Goal: Transaction & Acquisition: Purchase product/service

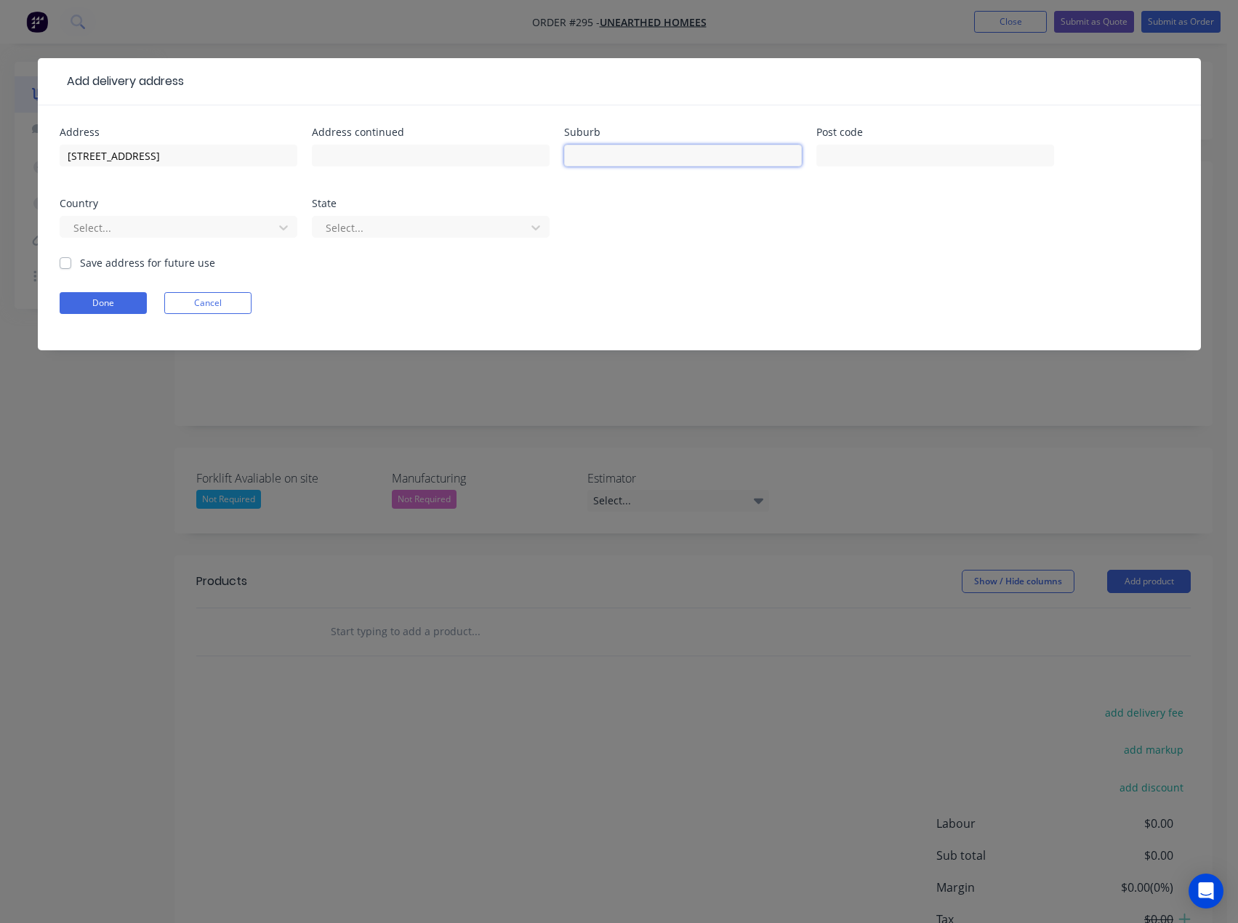
click at [616, 156] on input "text" at bounding box center [683, 156] width 238 height 22
type input "[PERSON_NAME]"
click at [853, 159] on input "text" at bounding box center [935, 156] width 238 height 22
type input "6029"
click at [109, 222] on div at bounding box center [169, 228] width 194 height 18
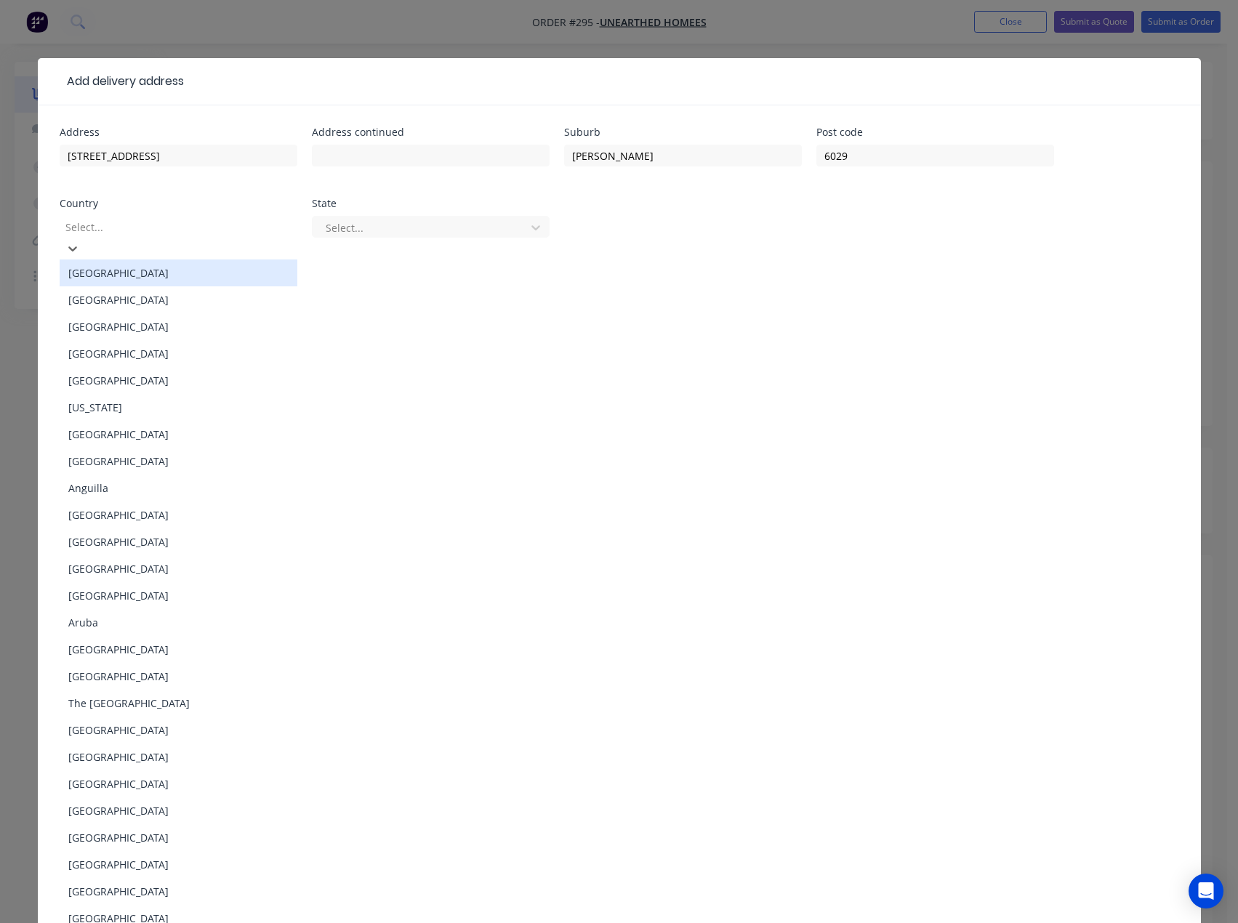
click at [104, 260] on div "[GEOGRAPHIC_DATA]" at bounding box center [179, 273] width 238 height 27
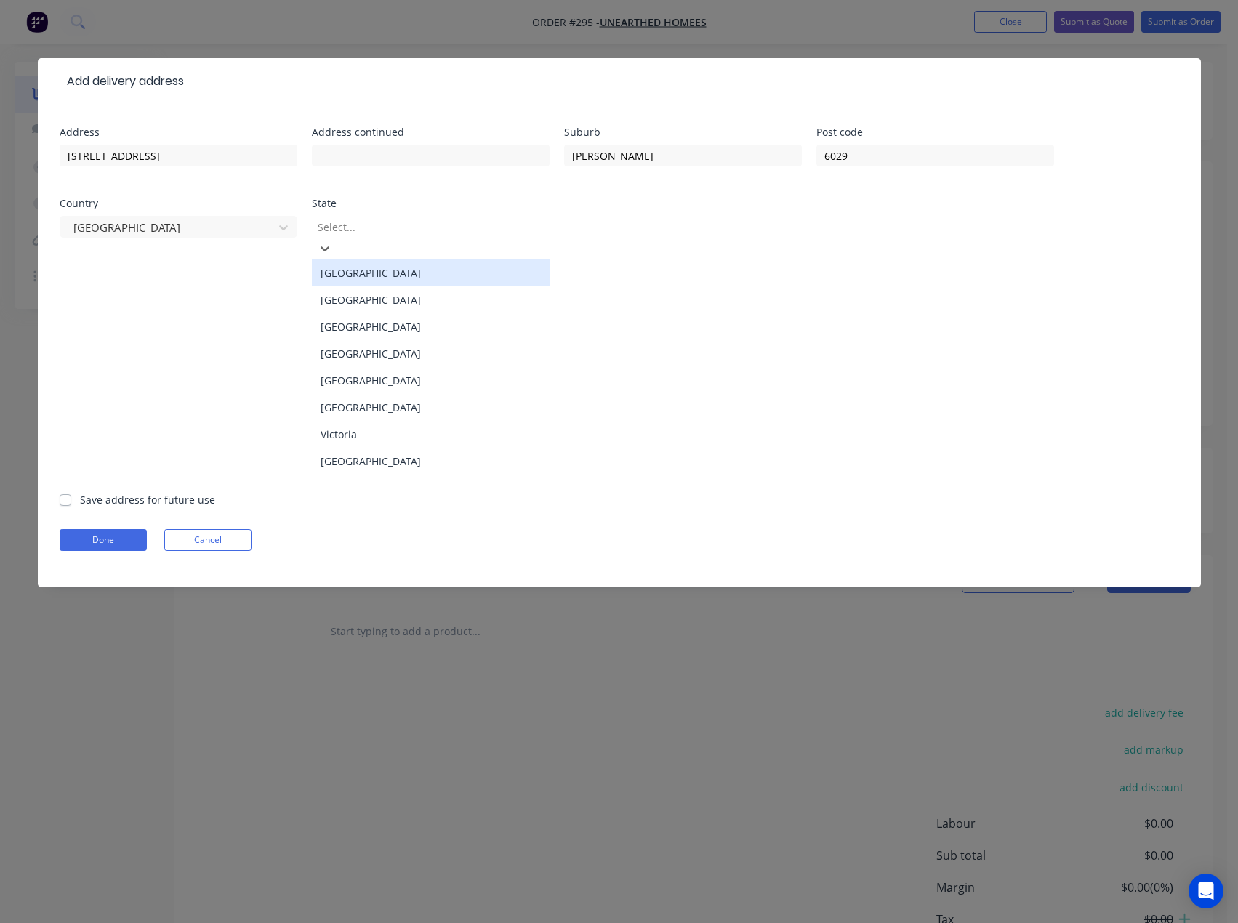
click at [377, 227] on div at bounding box center [420, 227] width 209 height 18
click at [369, 451] on div "[GEOGRAPHIC_DATA]" at bounding box center [431, 461] width 238 height 27
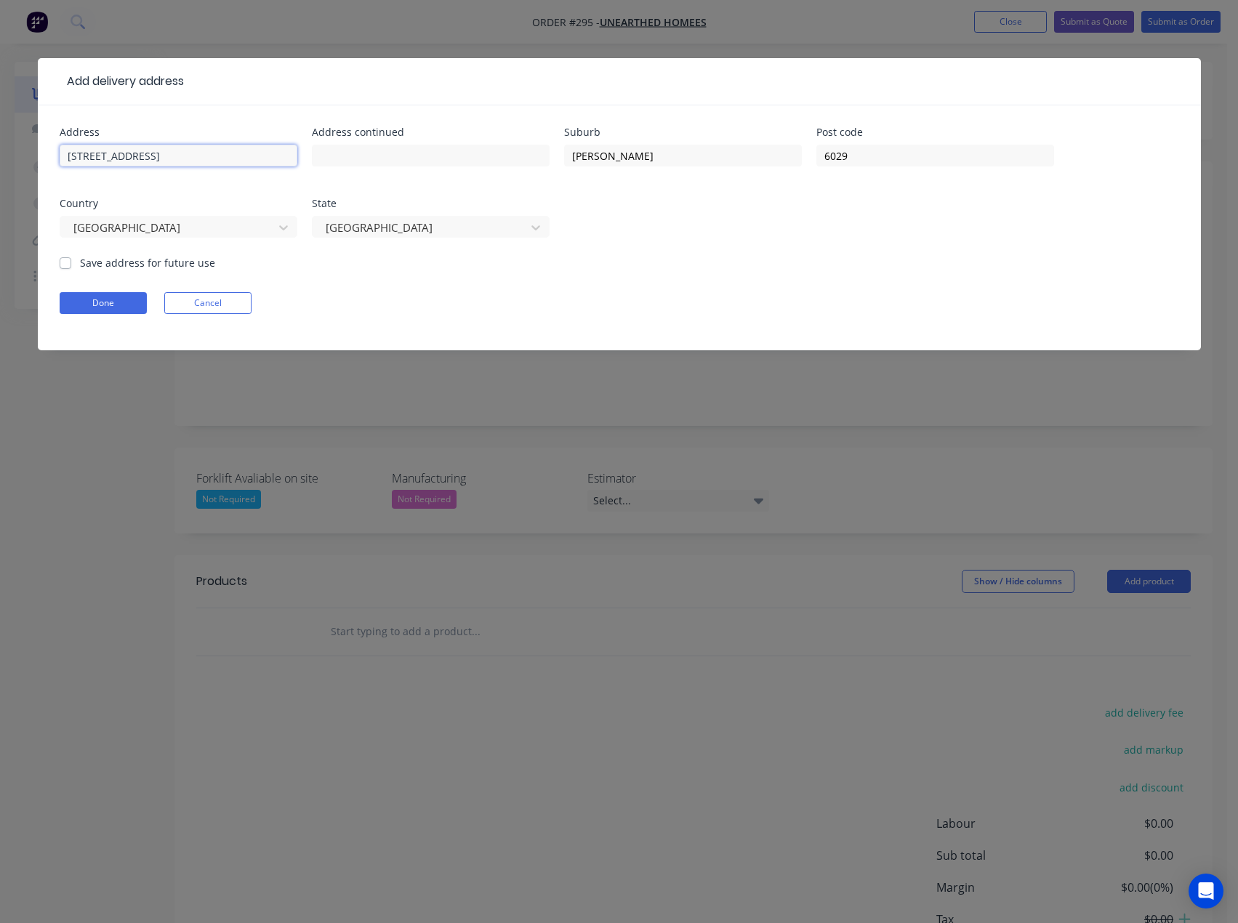
click at [184, 158] on input "[STREET_ADDRESS]" at bounding box center [179, 156] width 238 height 22
click at [80, 260] on label "Save address for future use" at bounding box center [147, 262] width 135 height 15
click at [66, 260] on input "Save address for future use" at bounding box center [66, 262] width 12 height 14
checkbox input "true"
click at [103, 304] on button "Done" at bounding box center [103, 303] width 87 height 22
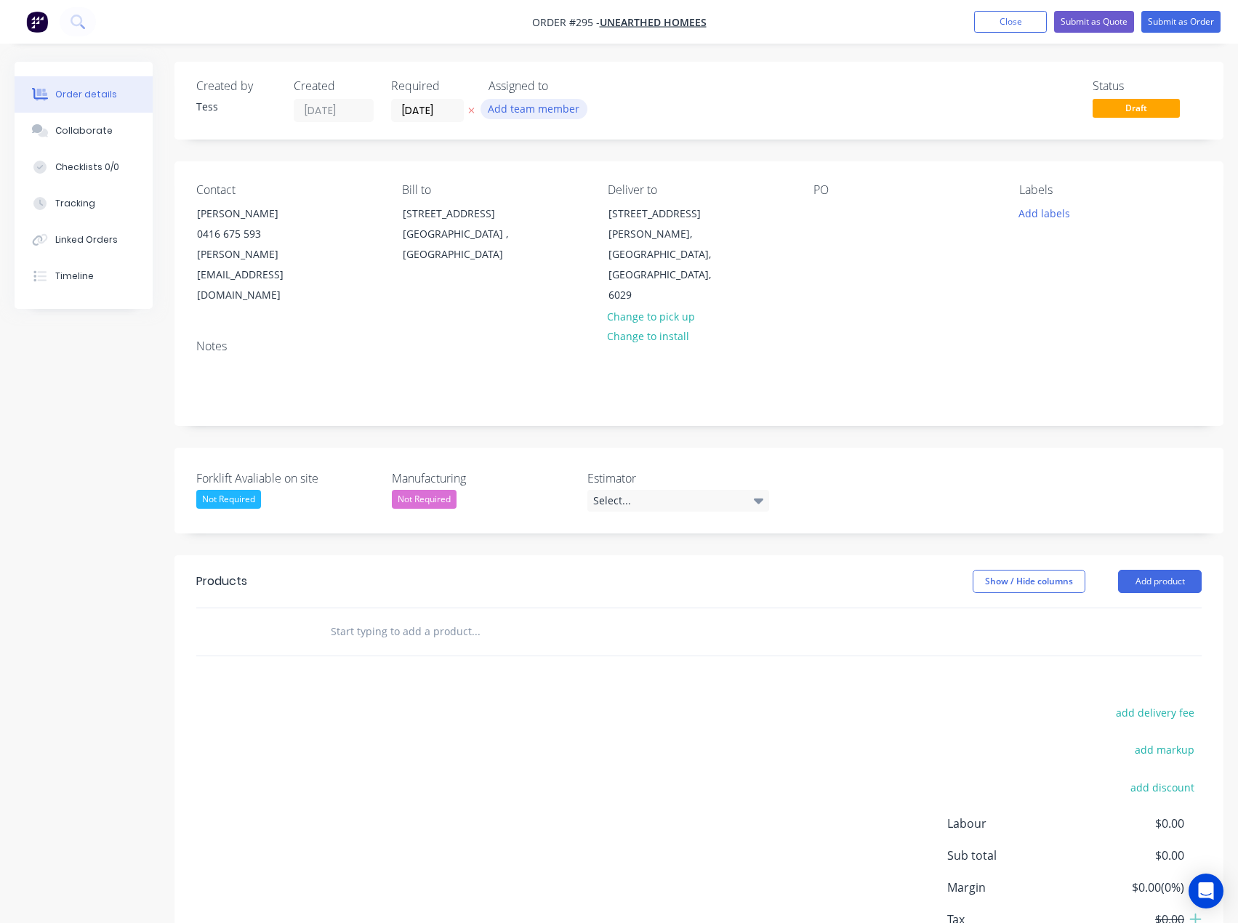
click at [518, 113] on button "Add team member" at bounding box center [534, 109] width 107 height 20
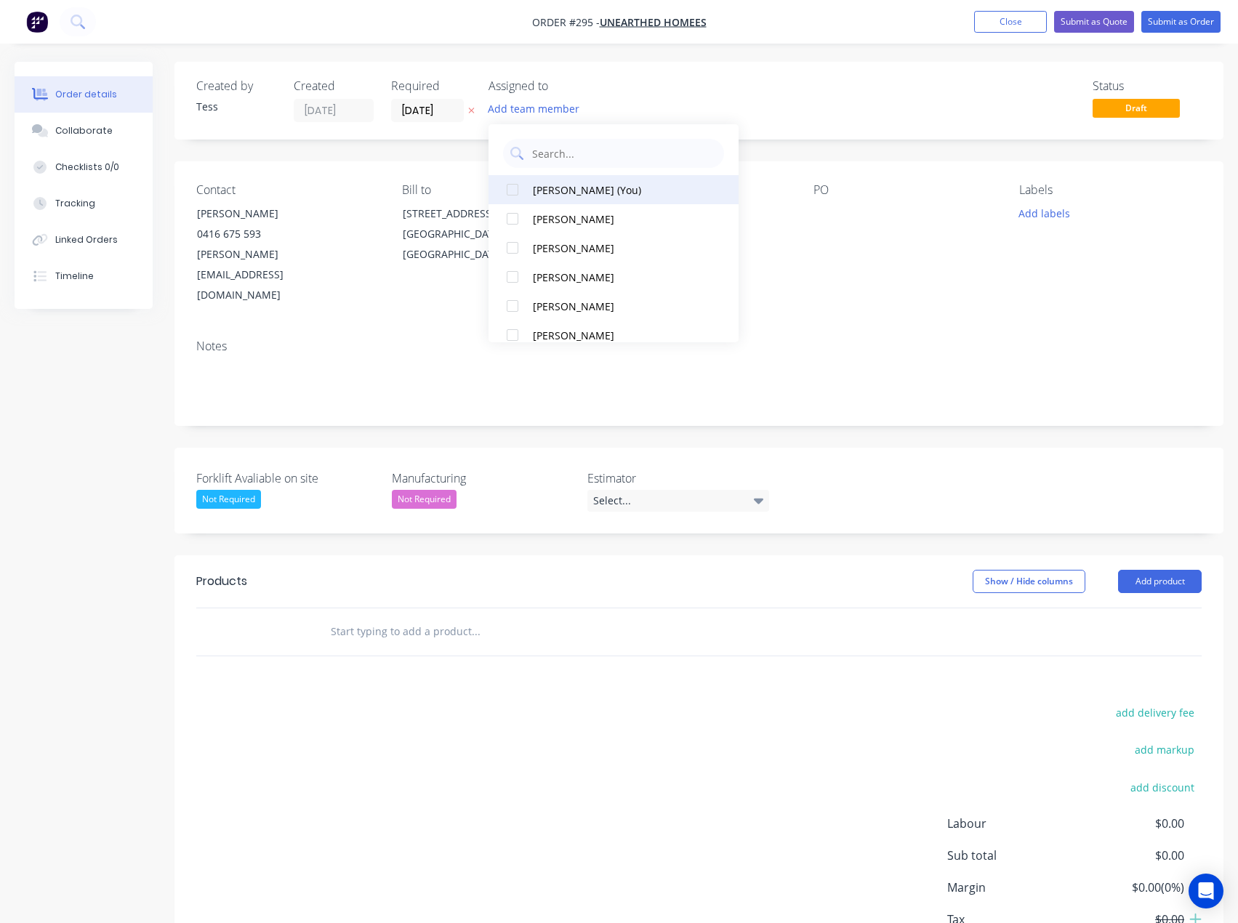
click at [539, 187] on div "[PERSON_NAME] (You)" at bounding box center [618, 189] width 171 height 15
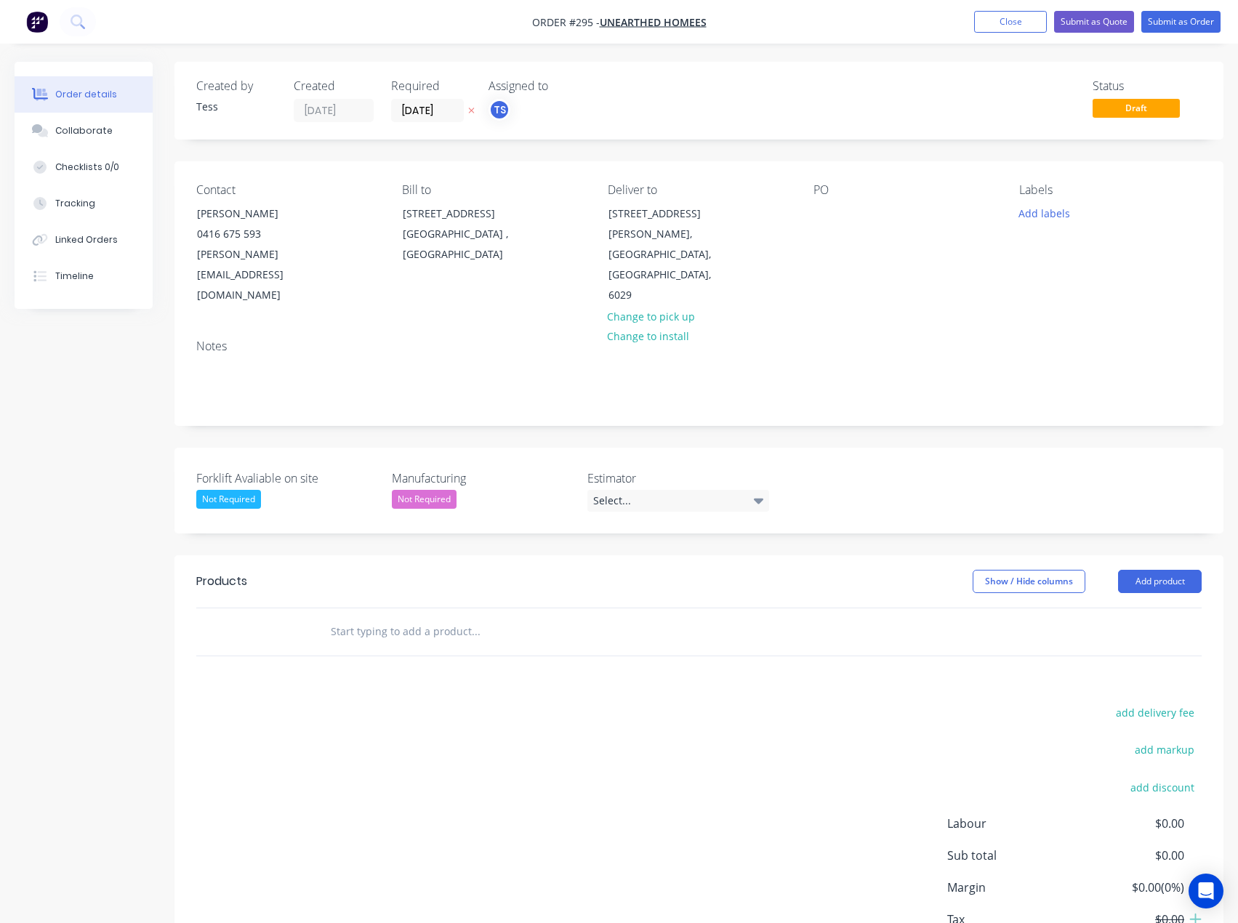
click at [703, 95] on div "Status Draft" at bounding box center [918, 100] width 568 height 43
click at [634, 490] on div "Select..." at bounding box center [678, 501] width 182 height 22
click at [624, 544] on div "[PERSON_NAME]" at bounding box center [638, 548] width 80 height 19
click at [407, 614] on input "text" at bounding box center [475, 628] width 291 height 29
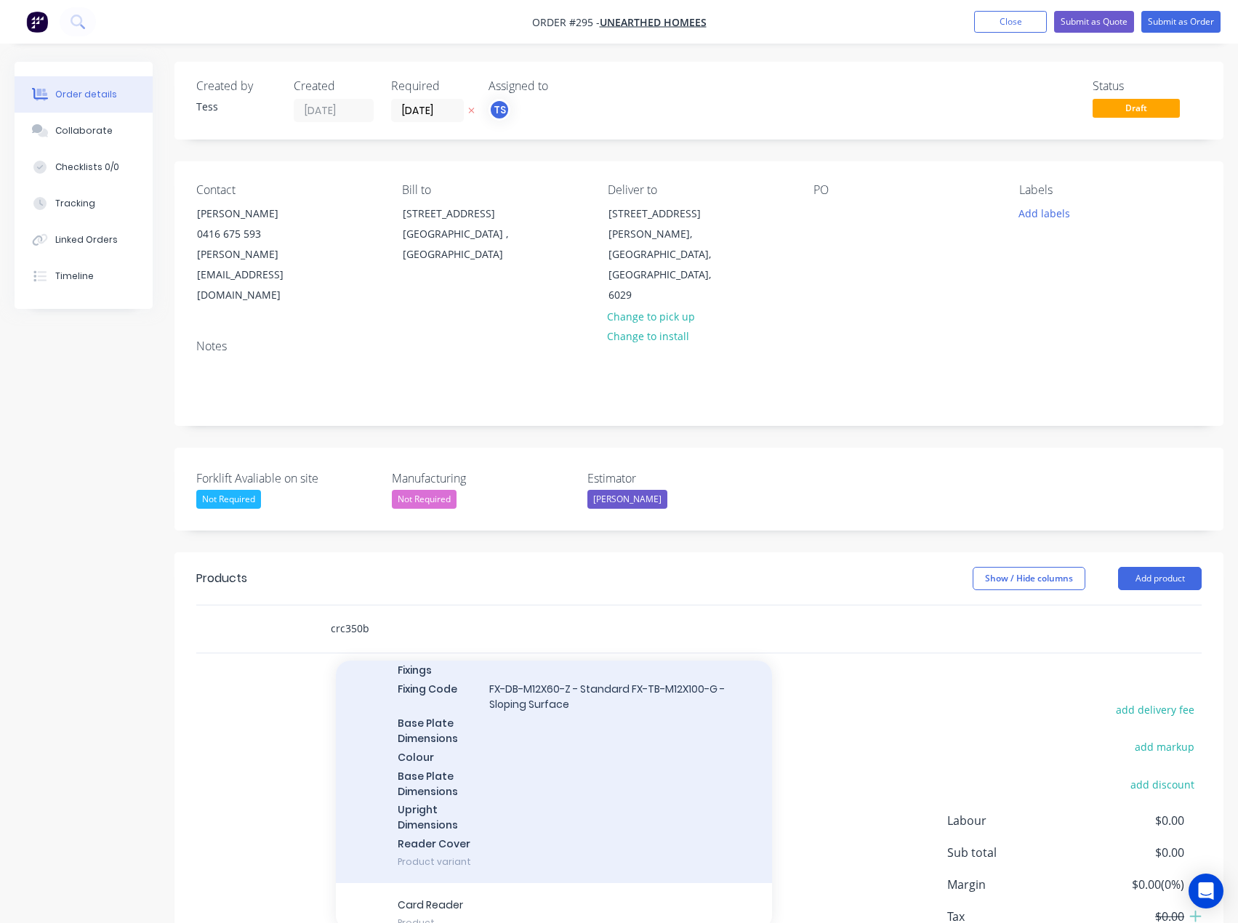
scroll to position [329, 0]
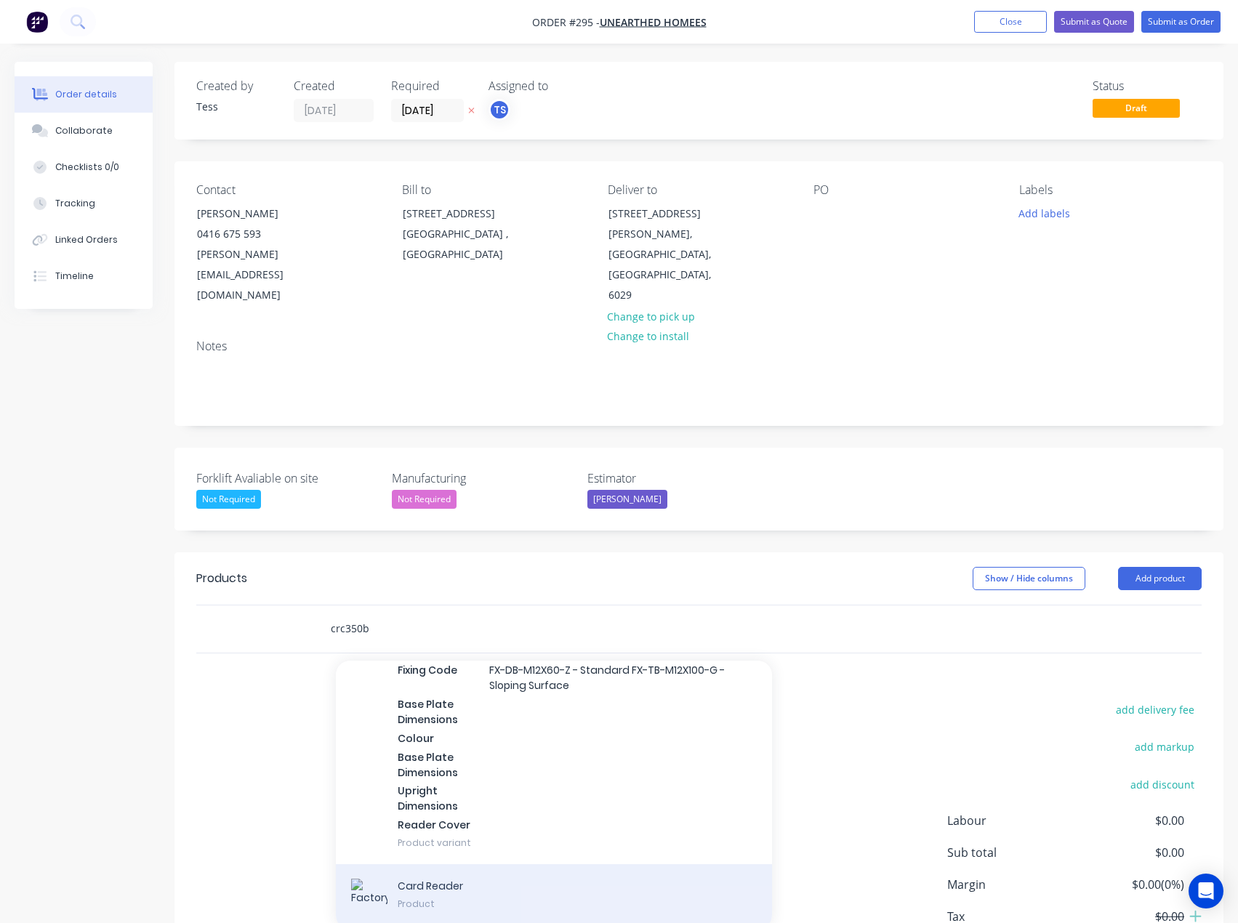
type input "crc350b"
click at [464, 864] on div "Card Reader Product" at bounding box center [554, 896] width 436 height 65
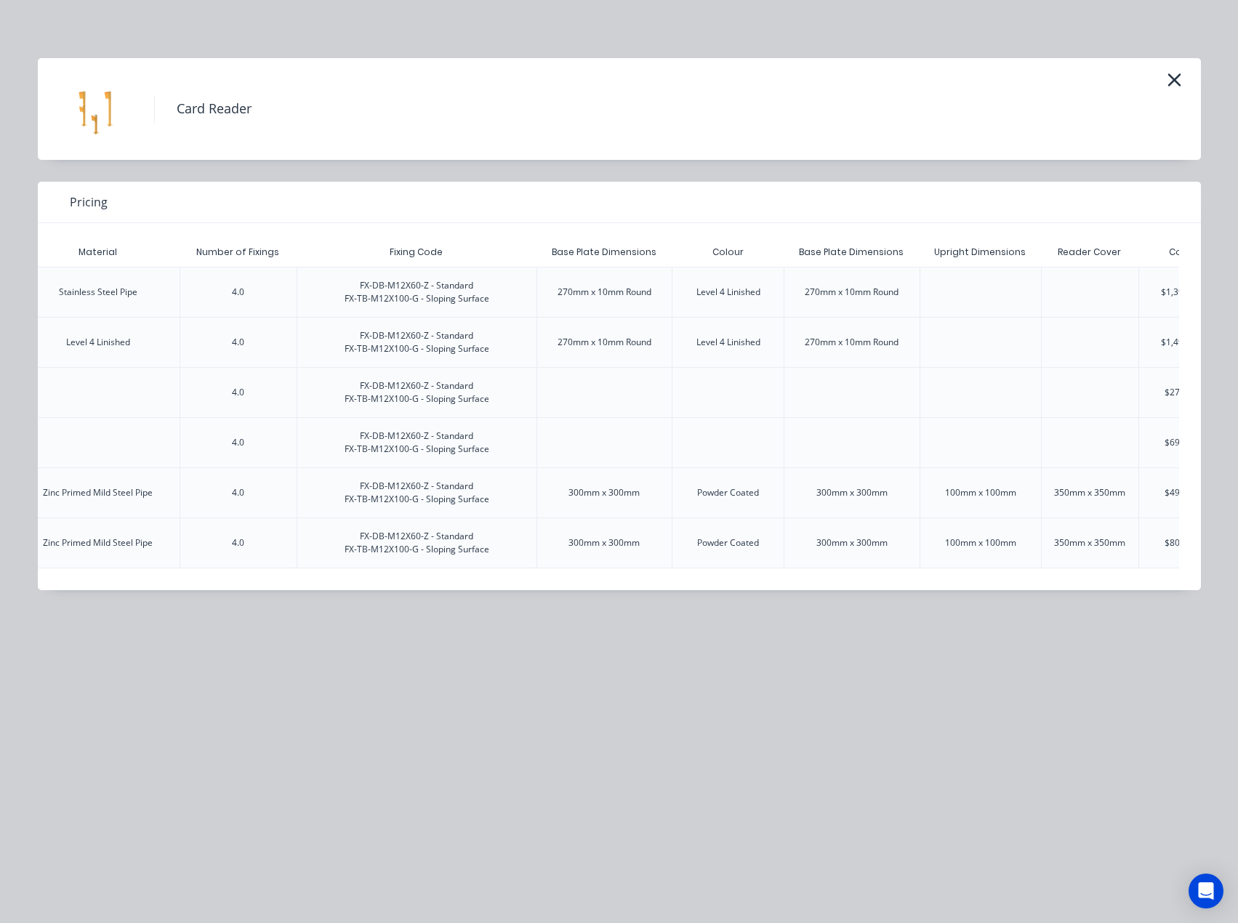
scroll to position [0, 1667]
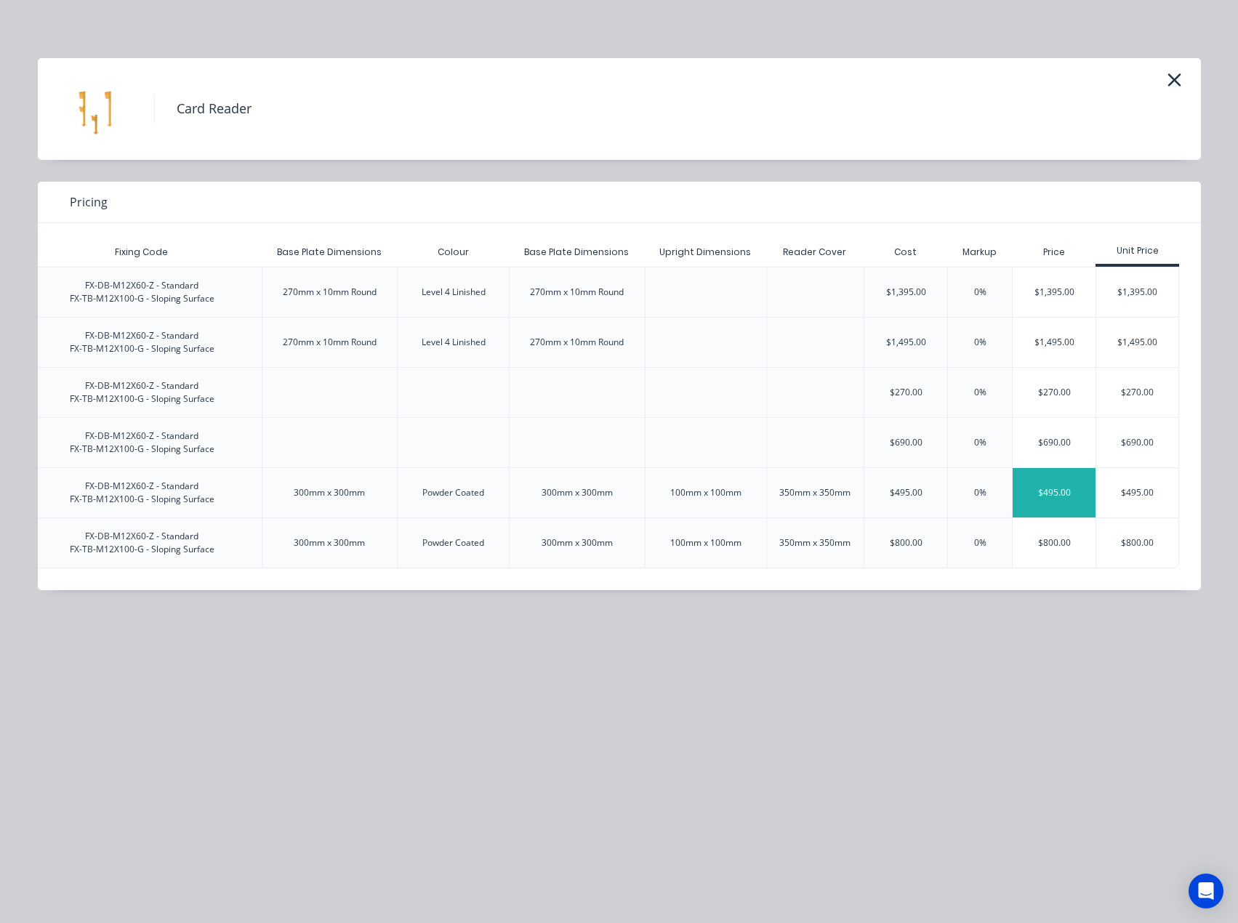
click at [1070, 495] on div "$495.00" at bounding box center [1054, 492] width 83 height 49
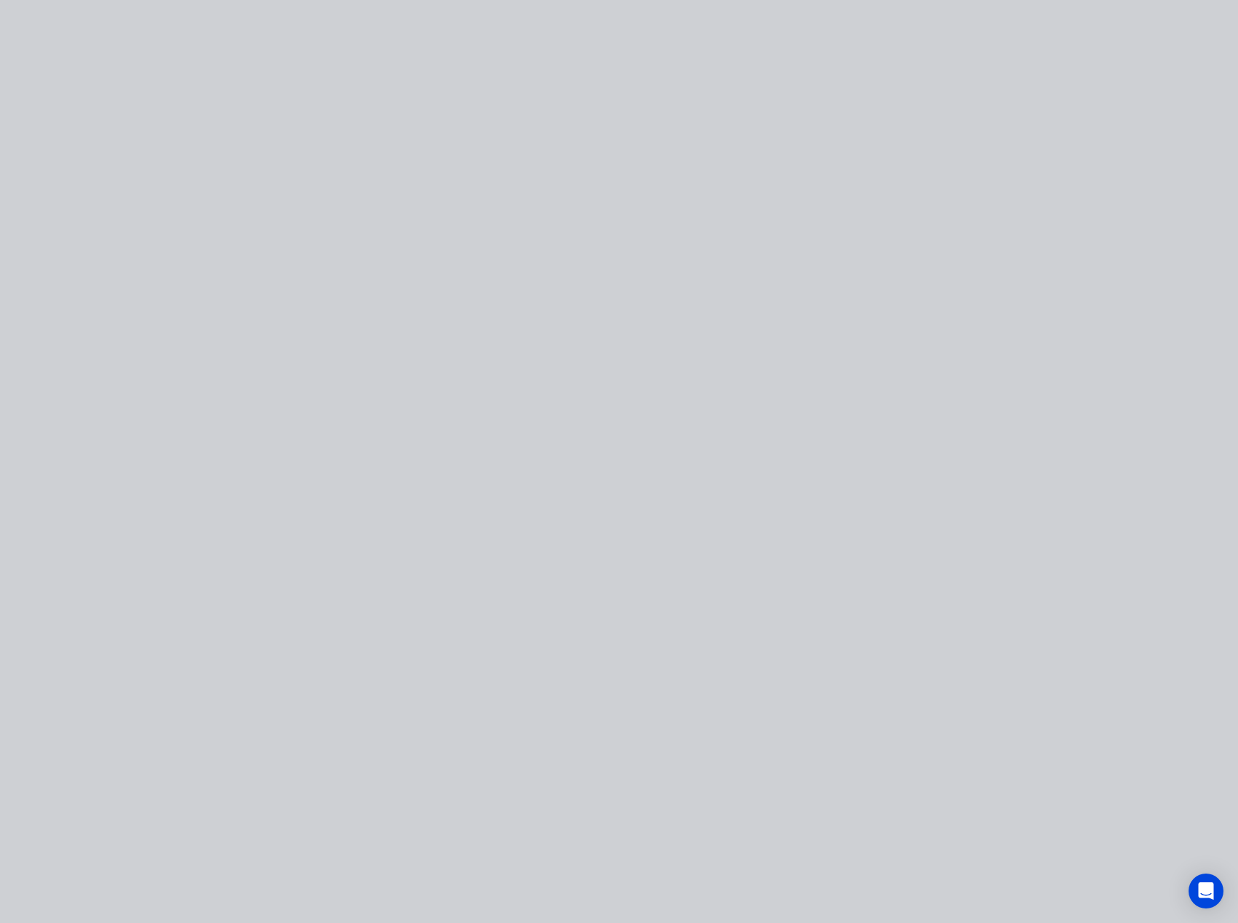
type input "$495.00"
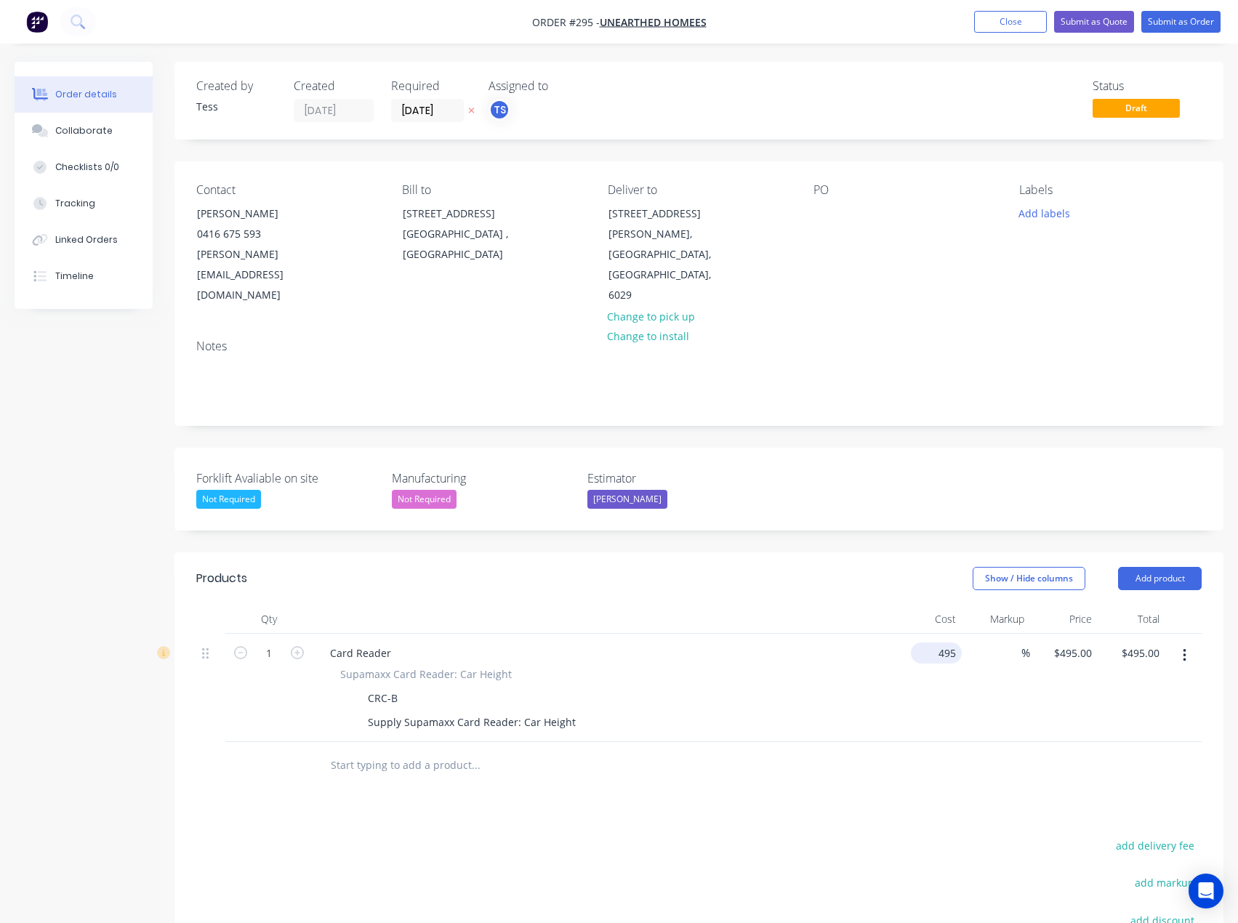
click at [950, 643] on input "495" at bounding box center [939, 653] width 45 height 21
type input "$1.00"
click at [789, 757] on div "Products Show / Hide columns Add product Qty Cost Markup Price Total 1 Card Rea…" at bounding box center [698, 845] width 1049 height 586
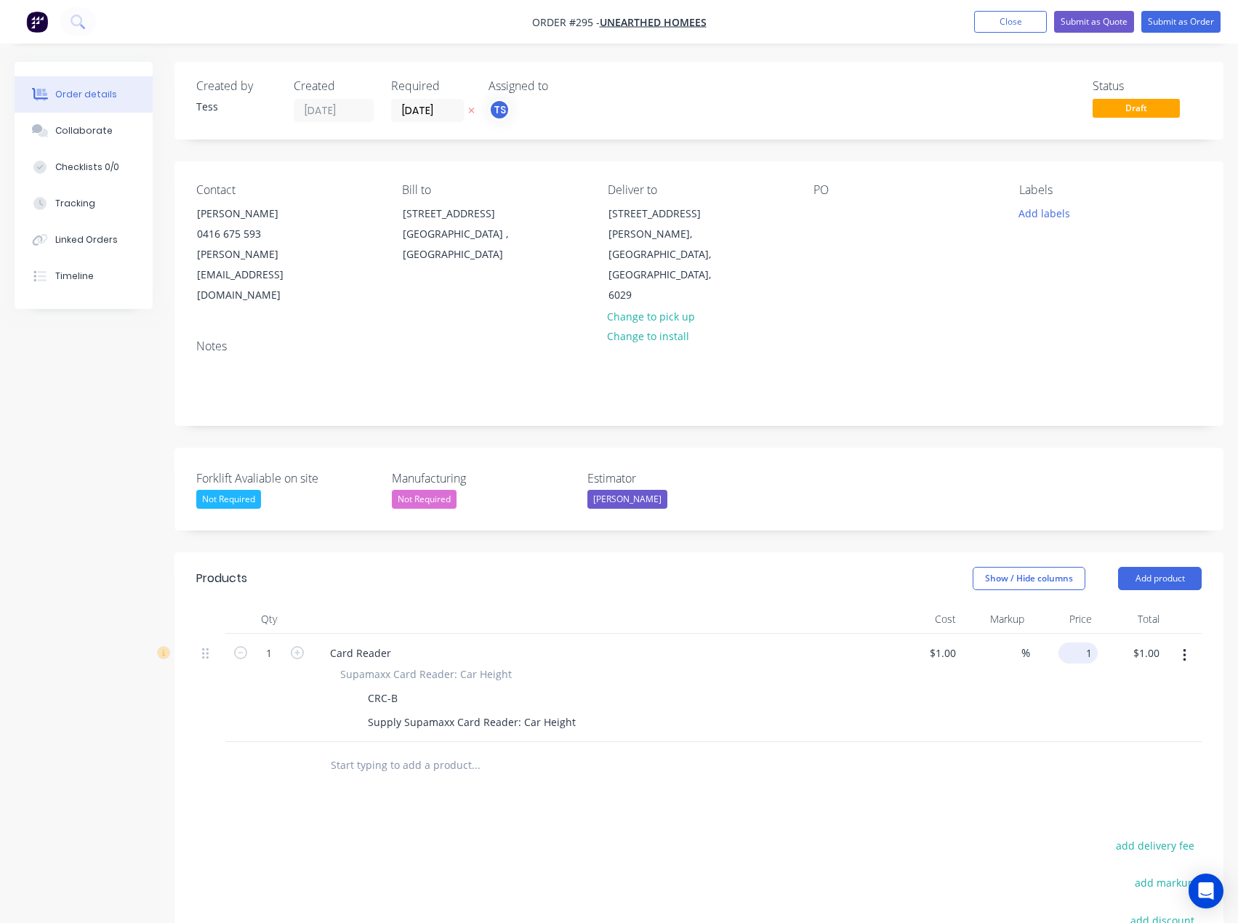
click at [1079, 643] on div "1 $1.00" at bounding box center [1077, 653] width 39 height 21
type input "495"
type input "49400"
type input "$495.00"
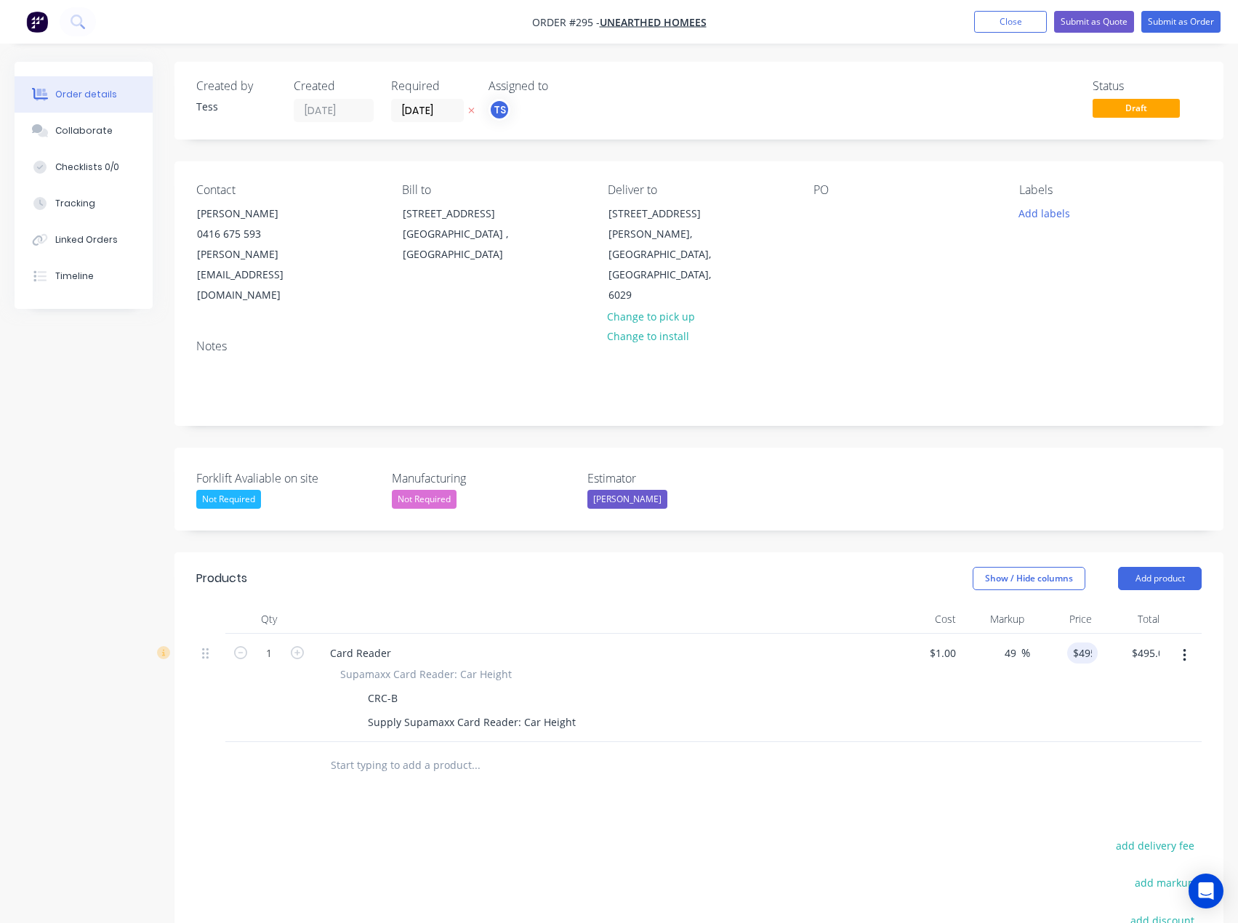
click at [403, 751] on input "text" at bounding box center [475, 765] width 291 height 29
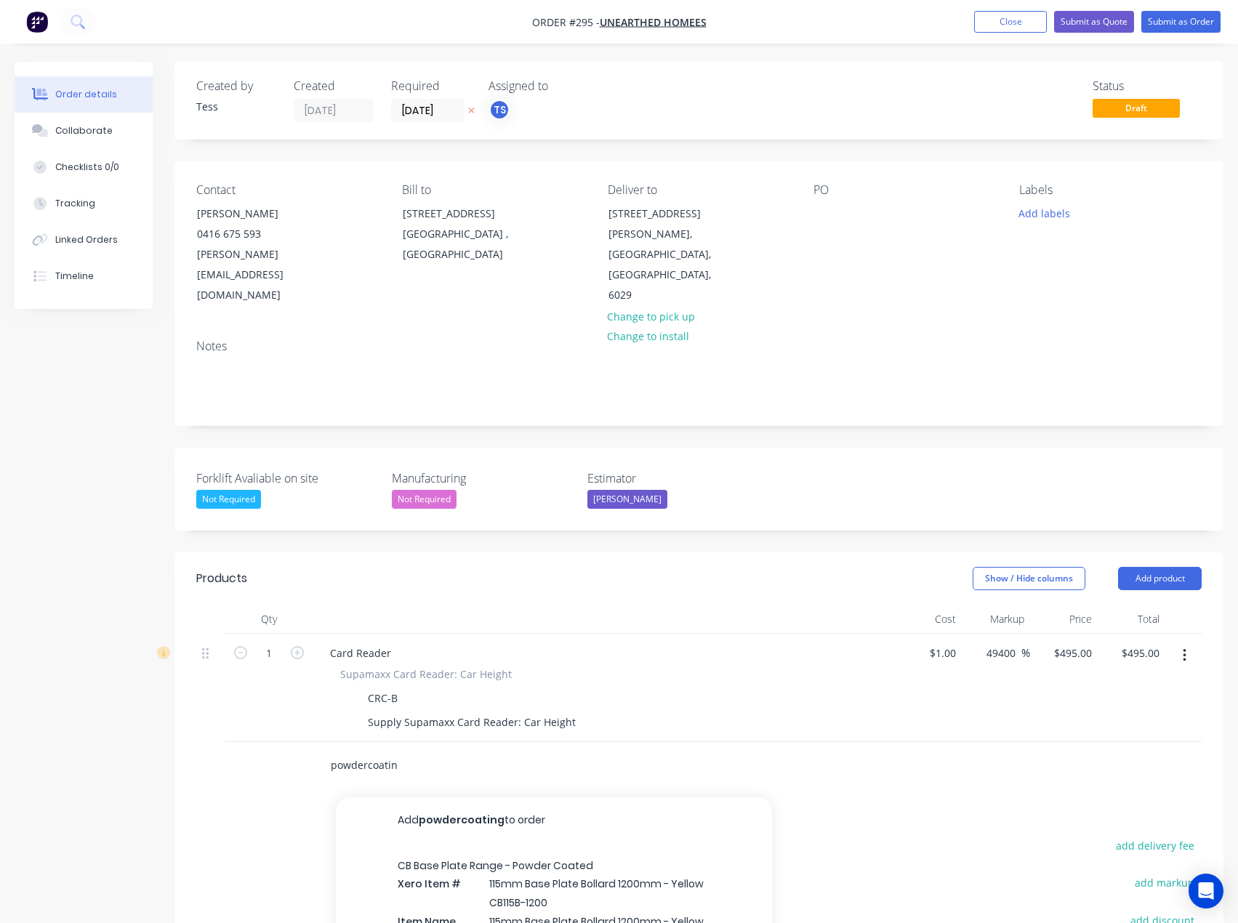
type input "powdercoating"
drag, startPoint x: 396, startPoint y: 718, endPoint x: 292, endPoint y: 722, distance: 104.7
click at [292, 742] on div "powdercoating Add powdercoating to order No results found" at bounding box center [698, 765] width 1005 height 47
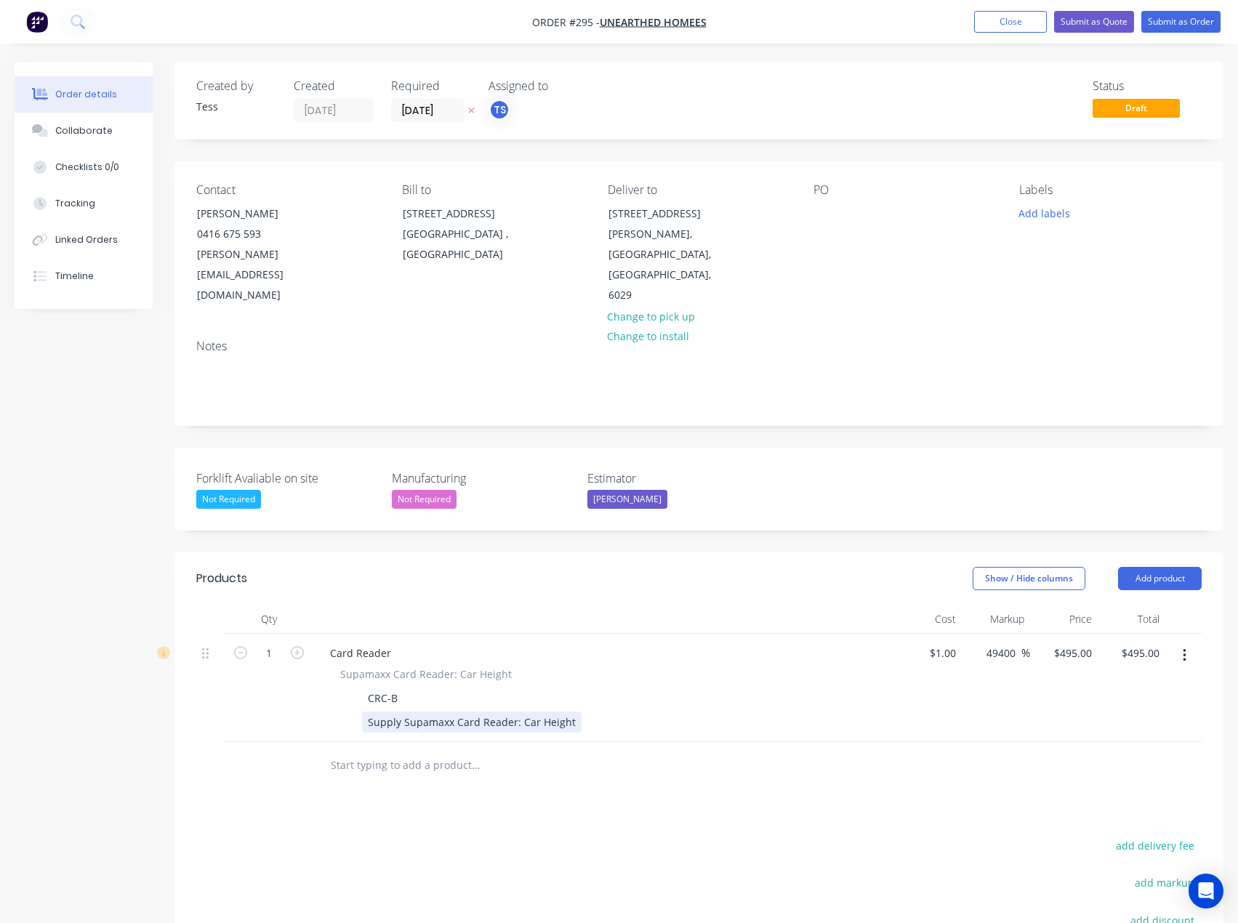
click at [570, 712] on div "Supply Supamaxx Card Reader: Car Height" at bounding box center [472, 722] width 220 height 21
click at [1163, 567] on button "Add product" at bounding box center [1160, 578] width 84 height 23
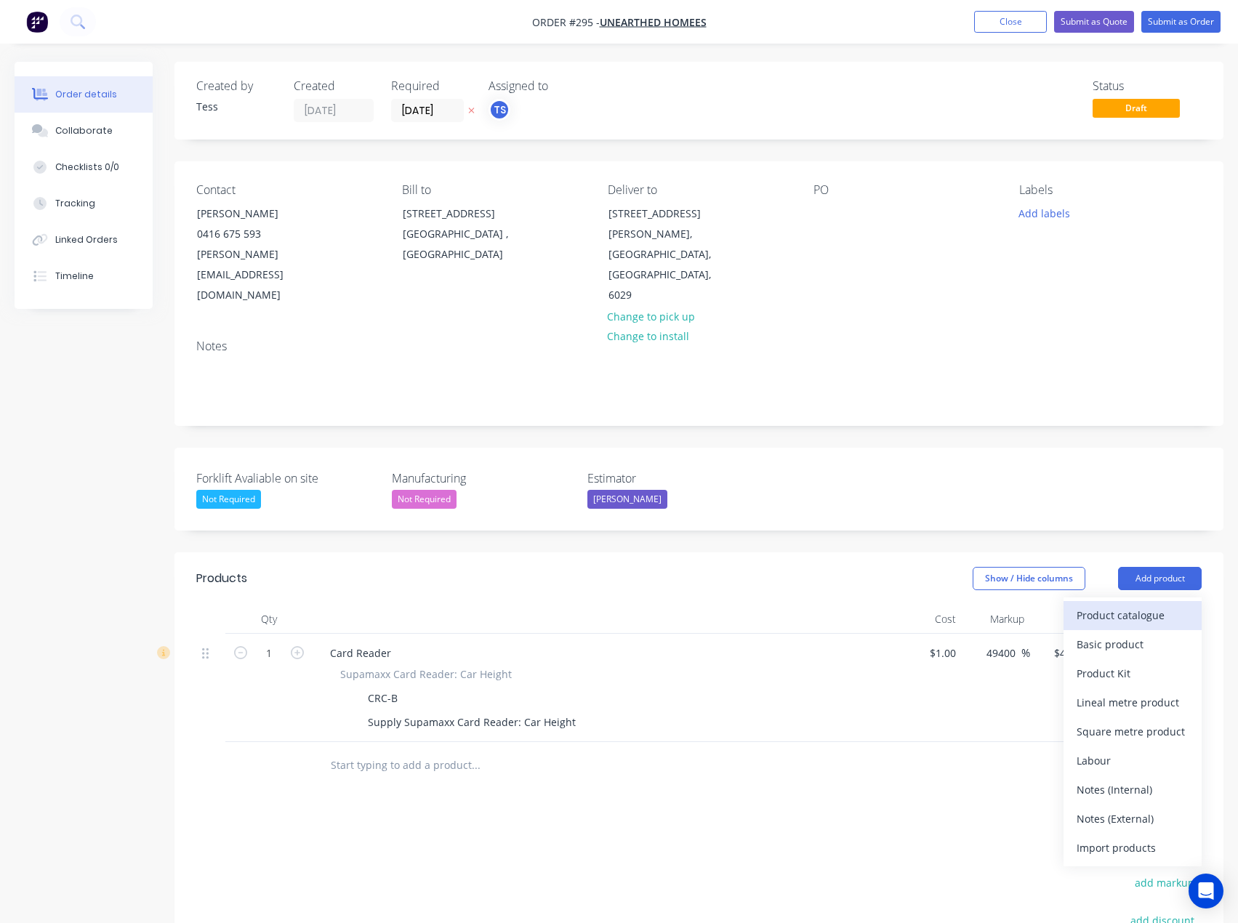
click at [1128, 605] on div "Product catalogue" at bounding box center [1133, 615] width 112 height 21
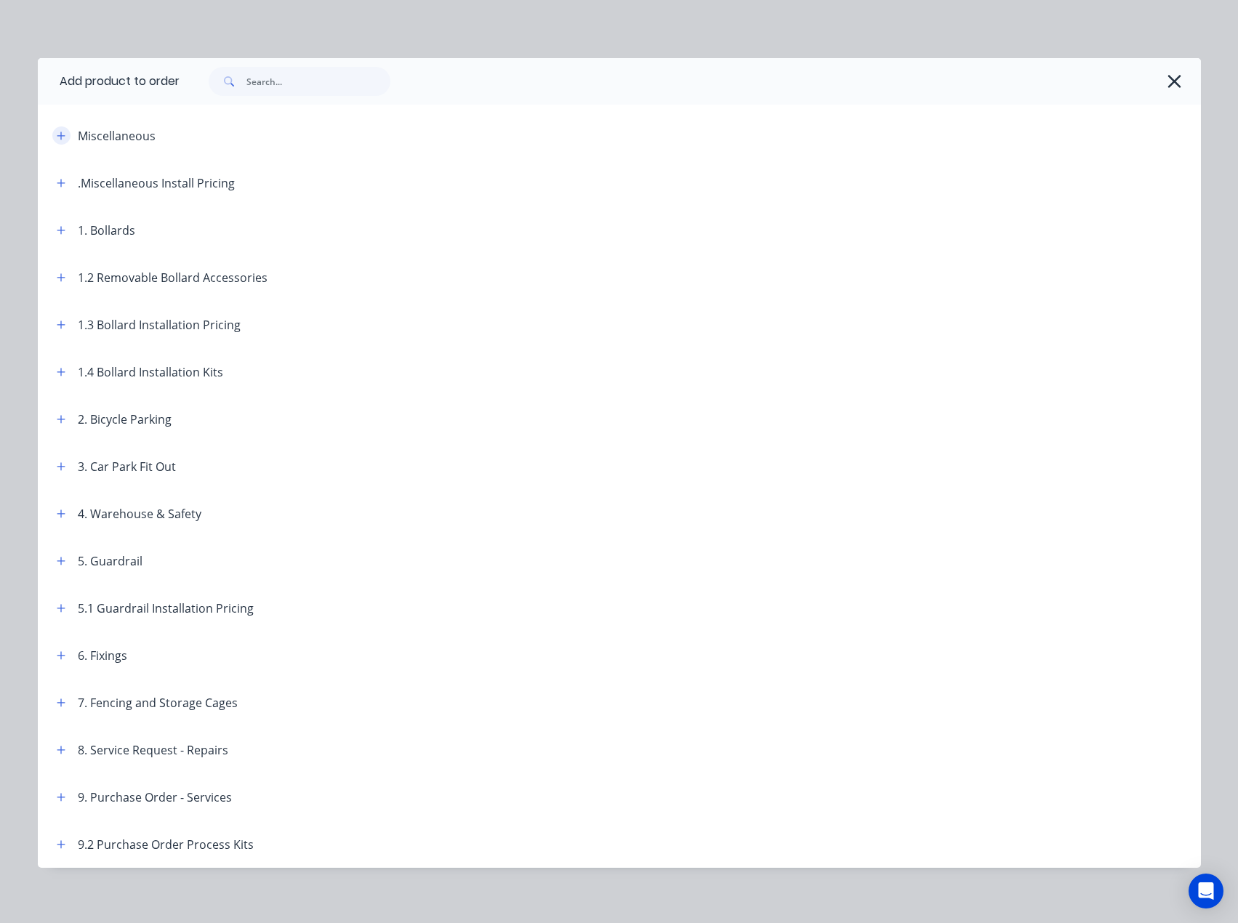
click at [57, 132] on icon "button" at bounding box center [61, 136] width 9 height 10
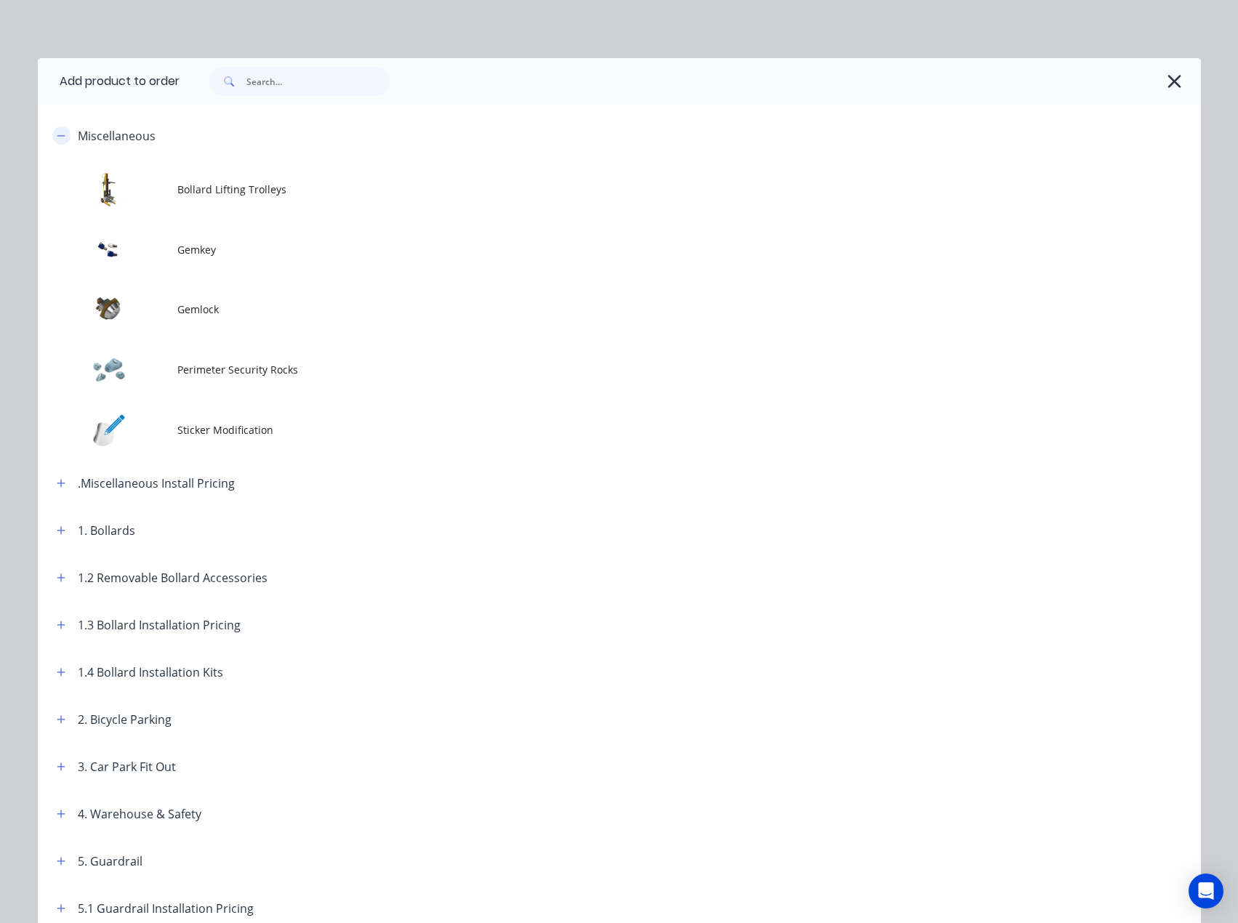
click at [57, 139] on icon "button" at bounding box center [61, 136] width 9 height 10
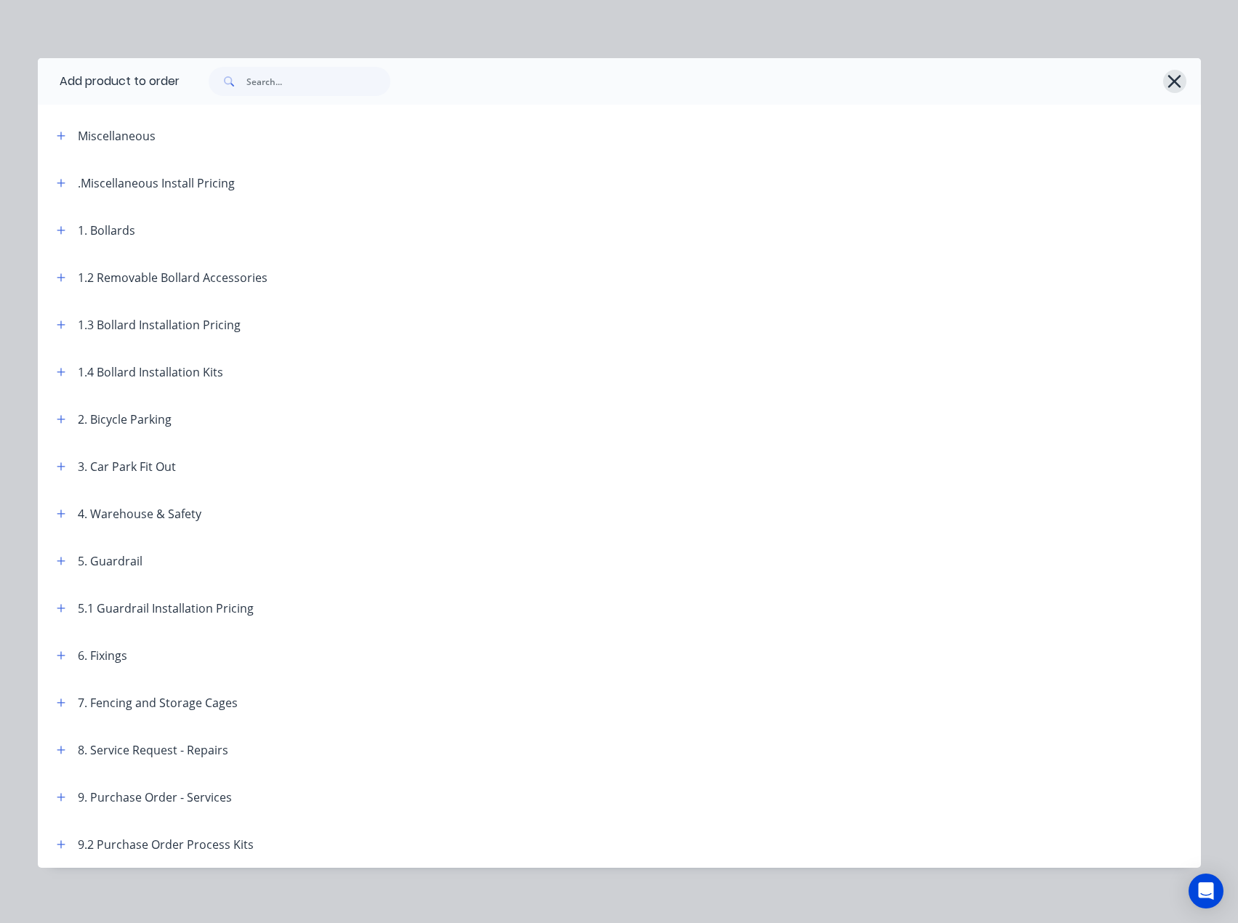
click at [1167, 76] on icon "button" at bounding box center [1174, 81] width 15 height 20
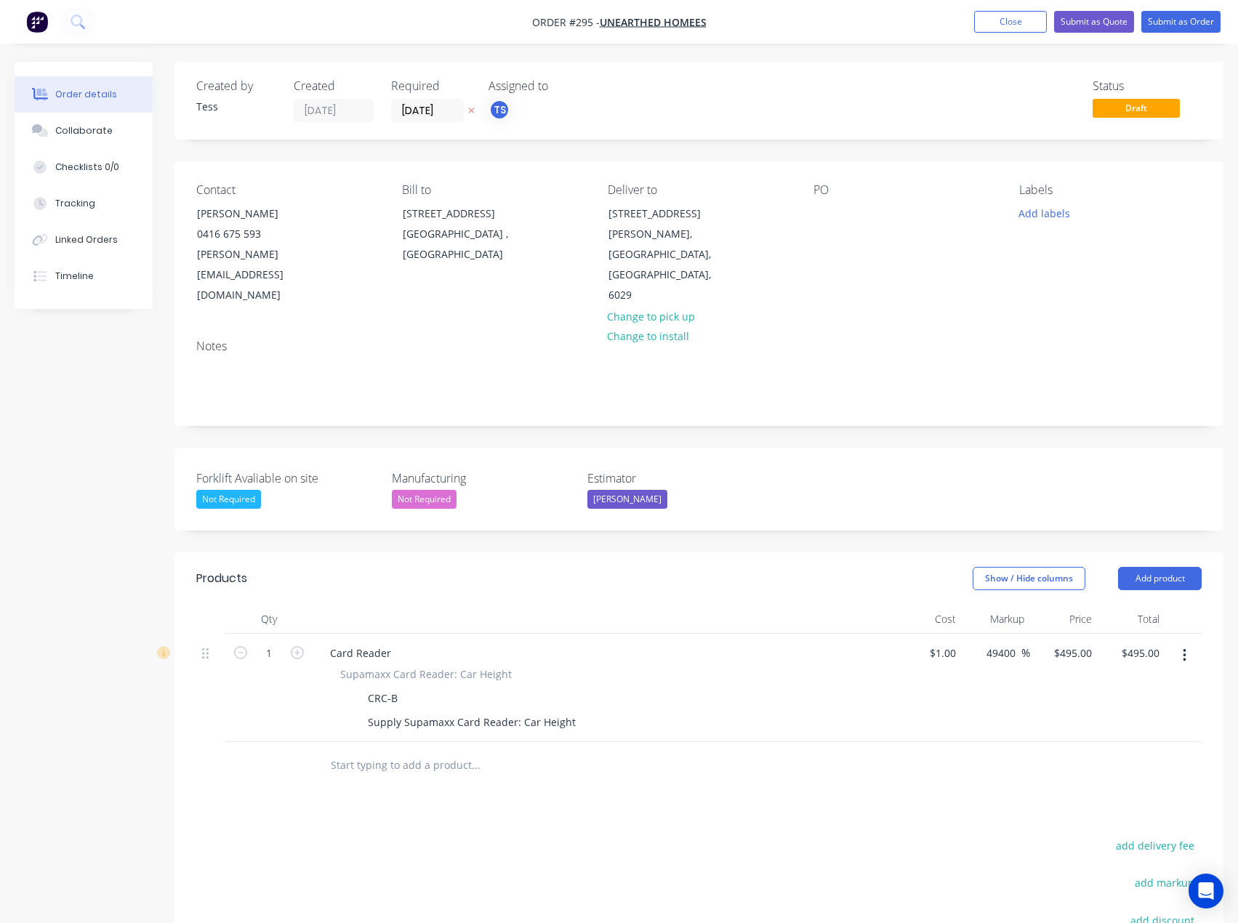
click at [385, 751] on input "text" at bounding box center [475, 765] width 291 height 29
type input "bollard mod"
click at [1146, 567] on button "Add product" at bounding box center [1160, 578] width 84 height 23
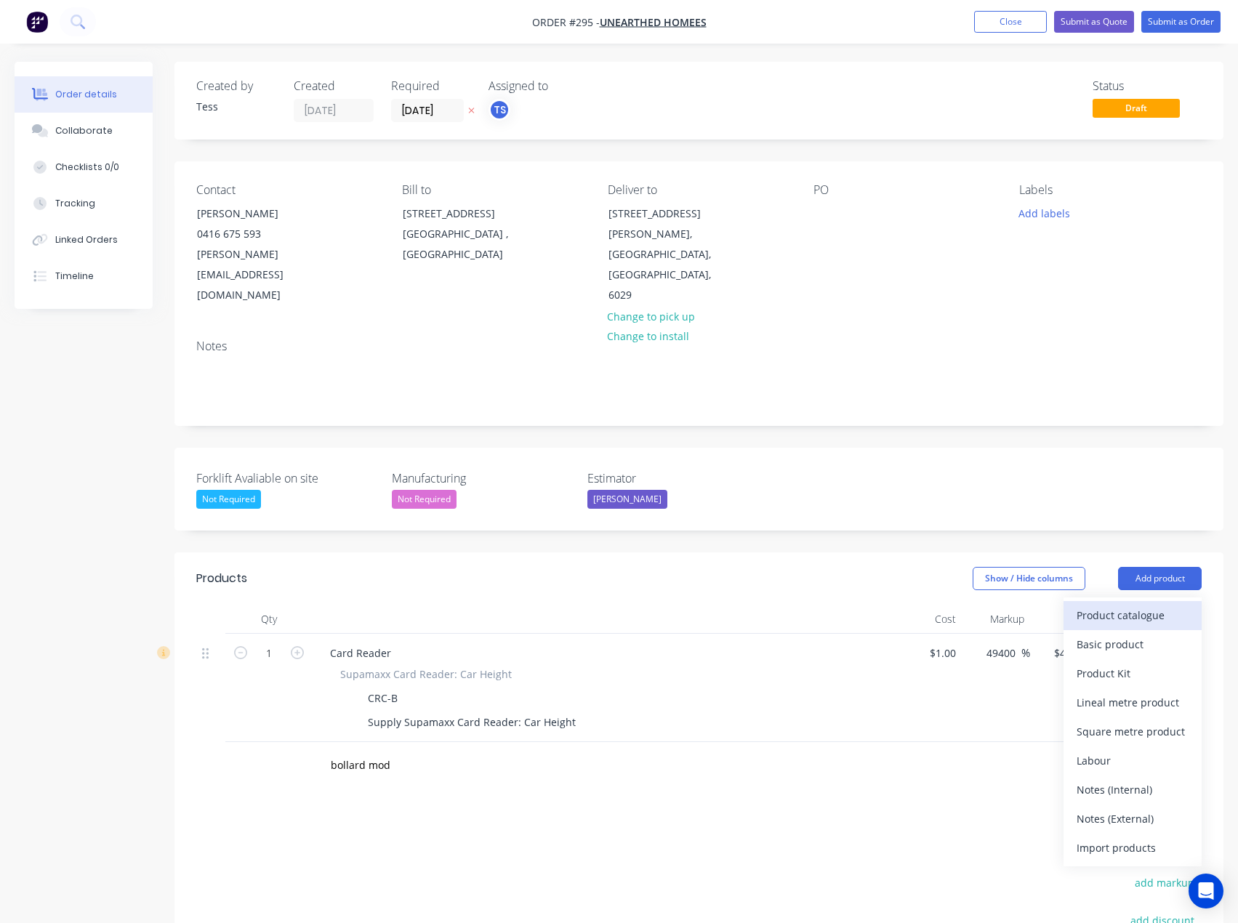
click at [1139, 605] on div "Product catalogue" at bounding box center [1133, 615] width 112 height 21
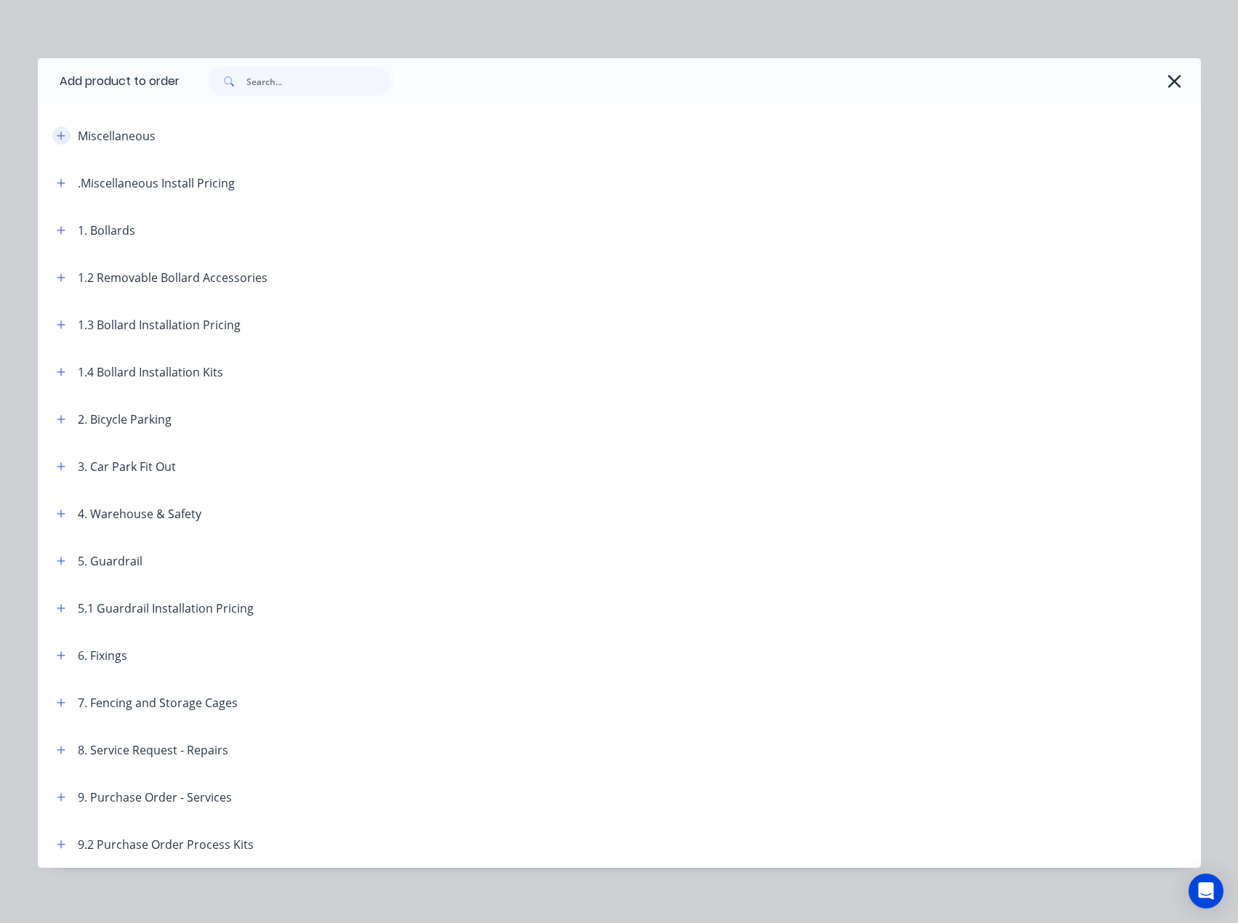
click at [57, 135] on icon "button" at bounding box center [61, 136] width 8 height 8
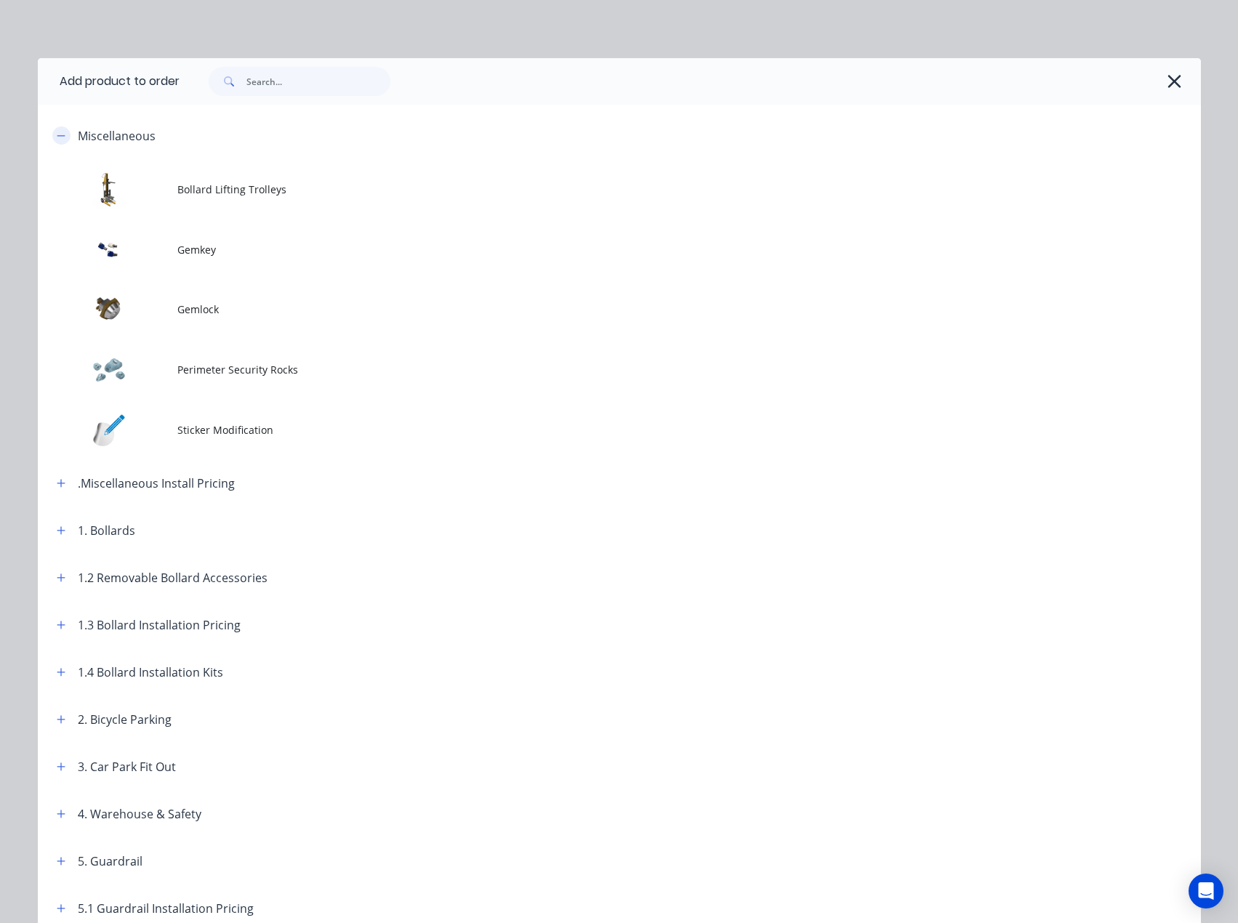
click at [57, 136] on icon "button" at bounding box center [61, 135] width 8 height 1
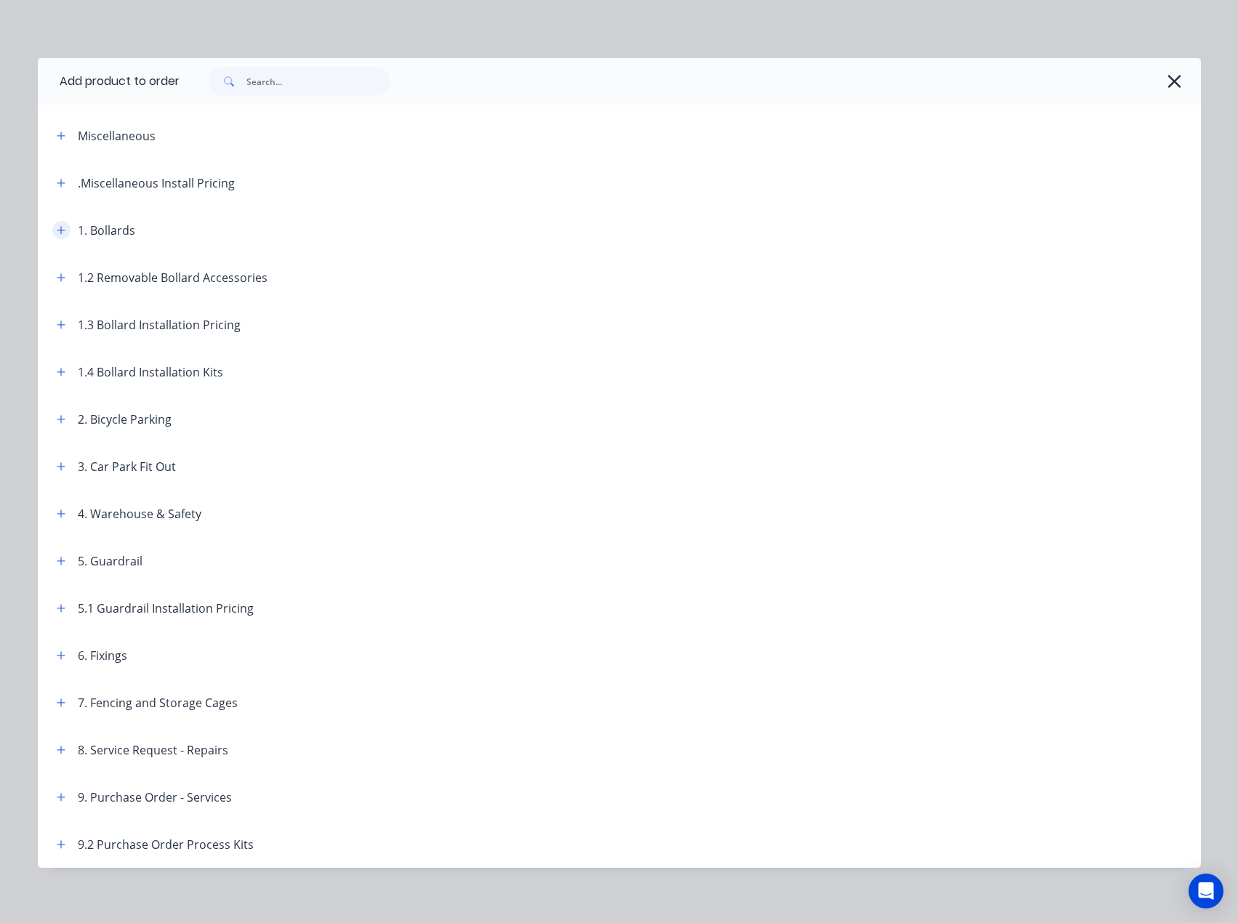
click at [60, 232] on icon "button" at bounding box center [61, 230] width 9 height 10
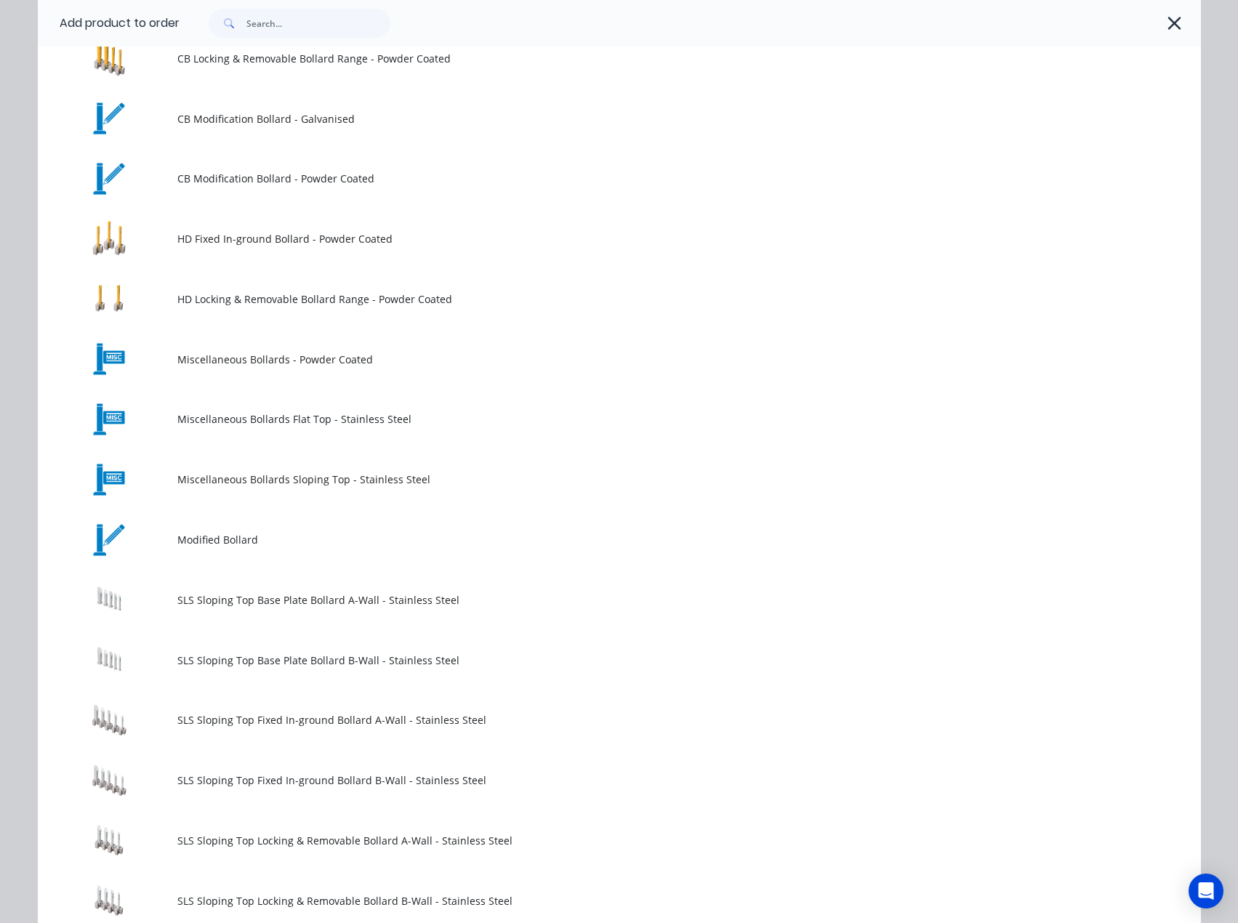
scroll to position [582, 0]
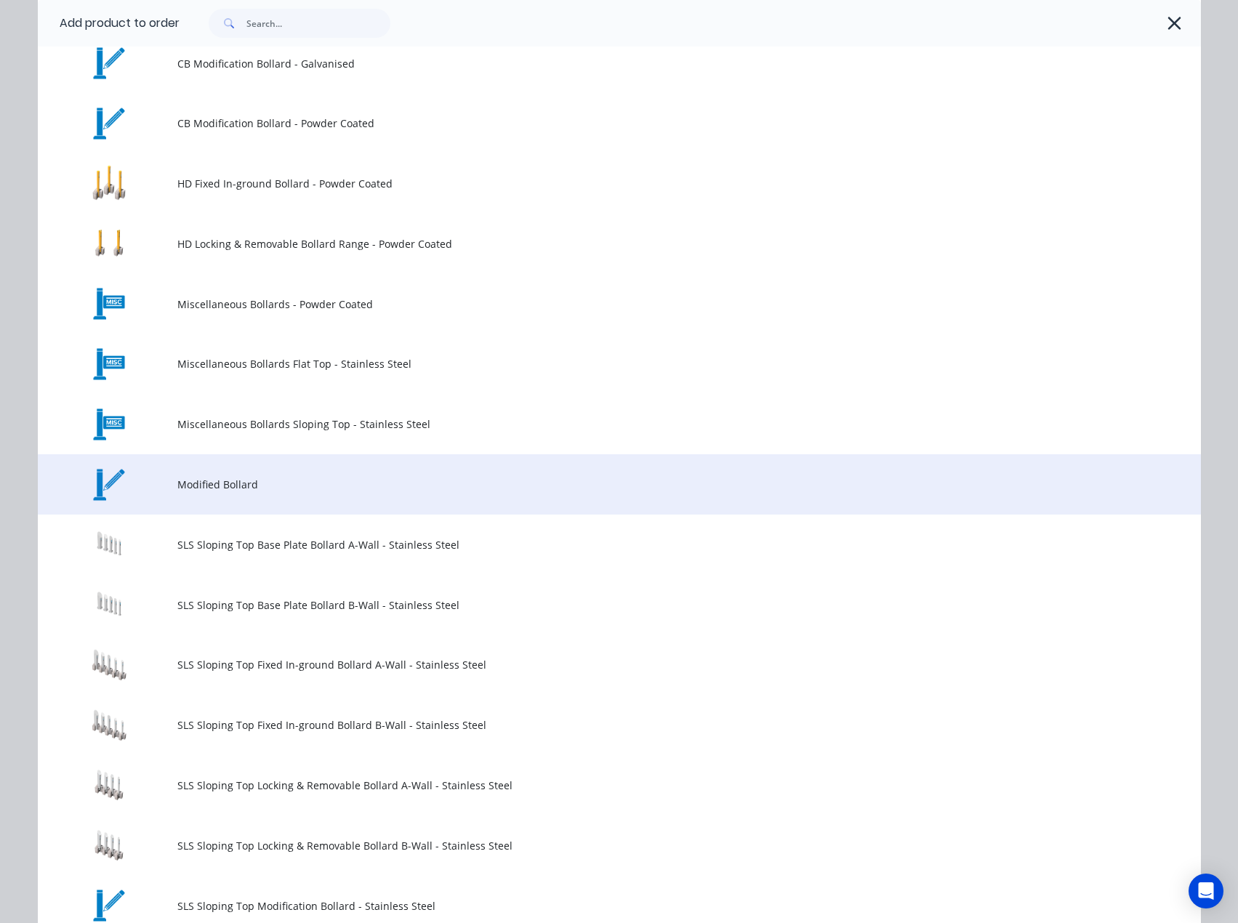
click at [223, 478] on span "Modified Bollard" at bounding box center [586, 484] width 819 height 15
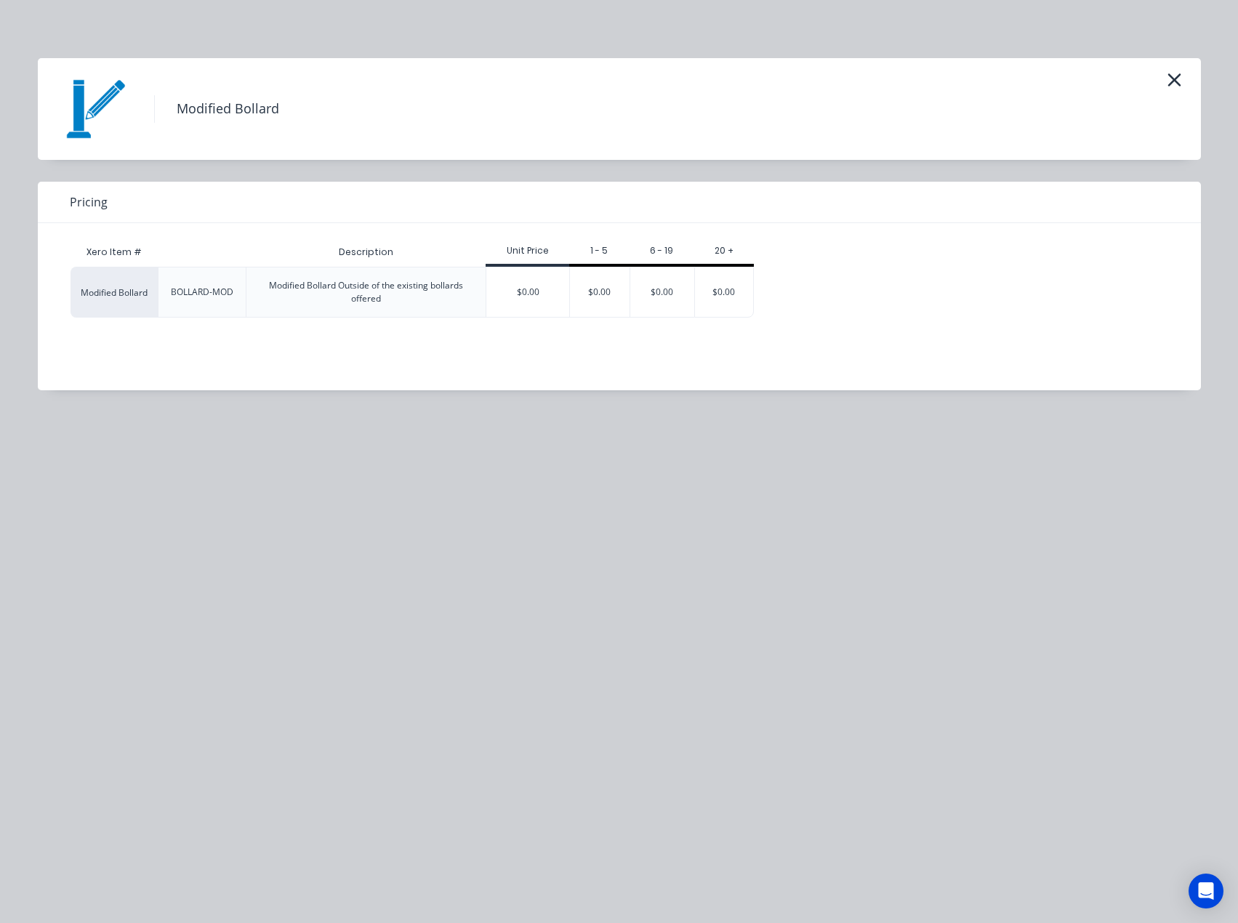
click at [522, 305] on div "$0.00" at bounding box center [527, 292] width 83 height 49
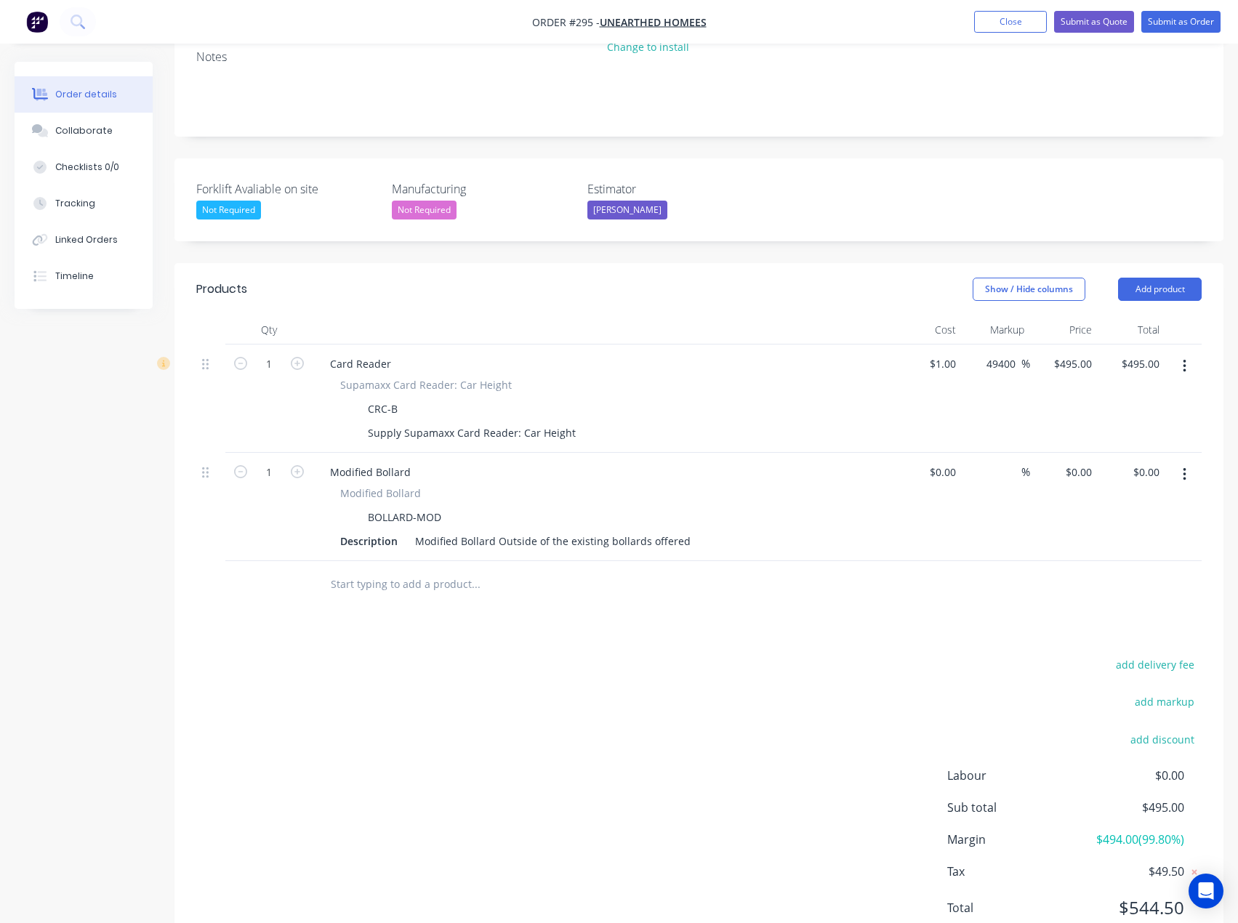
scroll to position [291, 0]
click at [514, 529] on div "Modified Bollard Outside of the existing bollards offered" at bounding box center [552, 539] width 287 height 21
drag, startPoint x: 681, startPoint y: 499, endPoint x: 411, endPoint y: 503, distance: 270.5
click at [411, 529] on div "Modified Bollard Outside of the existing bollards offered" at bounding box center [552, 539] width 287 height 21
click at [943, 460] on div at bounding box center [950, 470] width 23 height 21
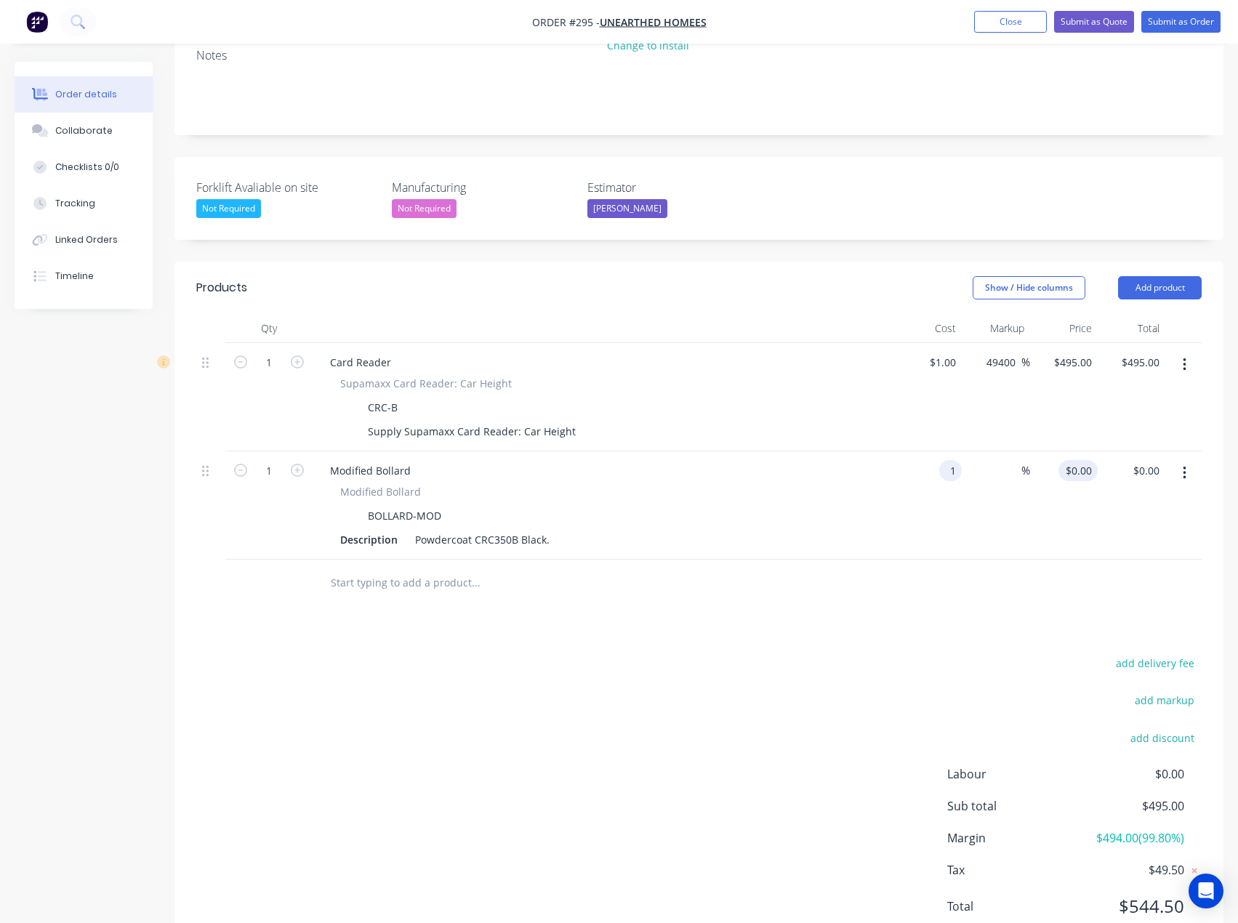
type input "$1.00"
type input "1"
type input "$1.00"
click at [1079, 460] on div "1 1" at bounding box center [1086, 470] width 23 height 21
drag, startPoint x: 1079, startPoint y: 430, endPoint x: 1106, endPoint y: 432, distance: 27.0
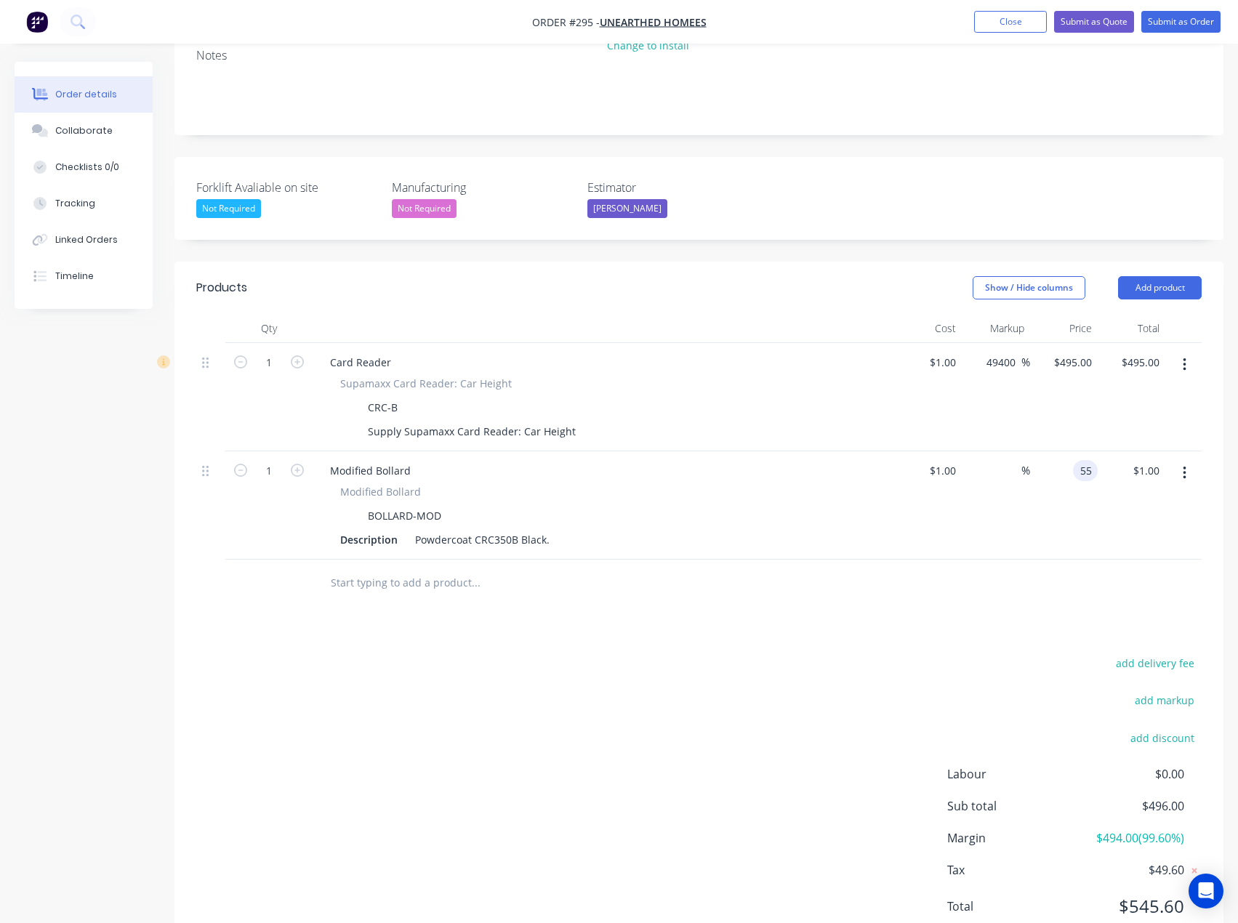
click at [1106, 451] on div "1 Modified Bollard Modified Bollard BOLLARD-MOD Description Powdercoat CRC350B …" at bounding box center [698, 505] width 1005 height 108
type input "40"
type input "3900"
type input "$40.00"
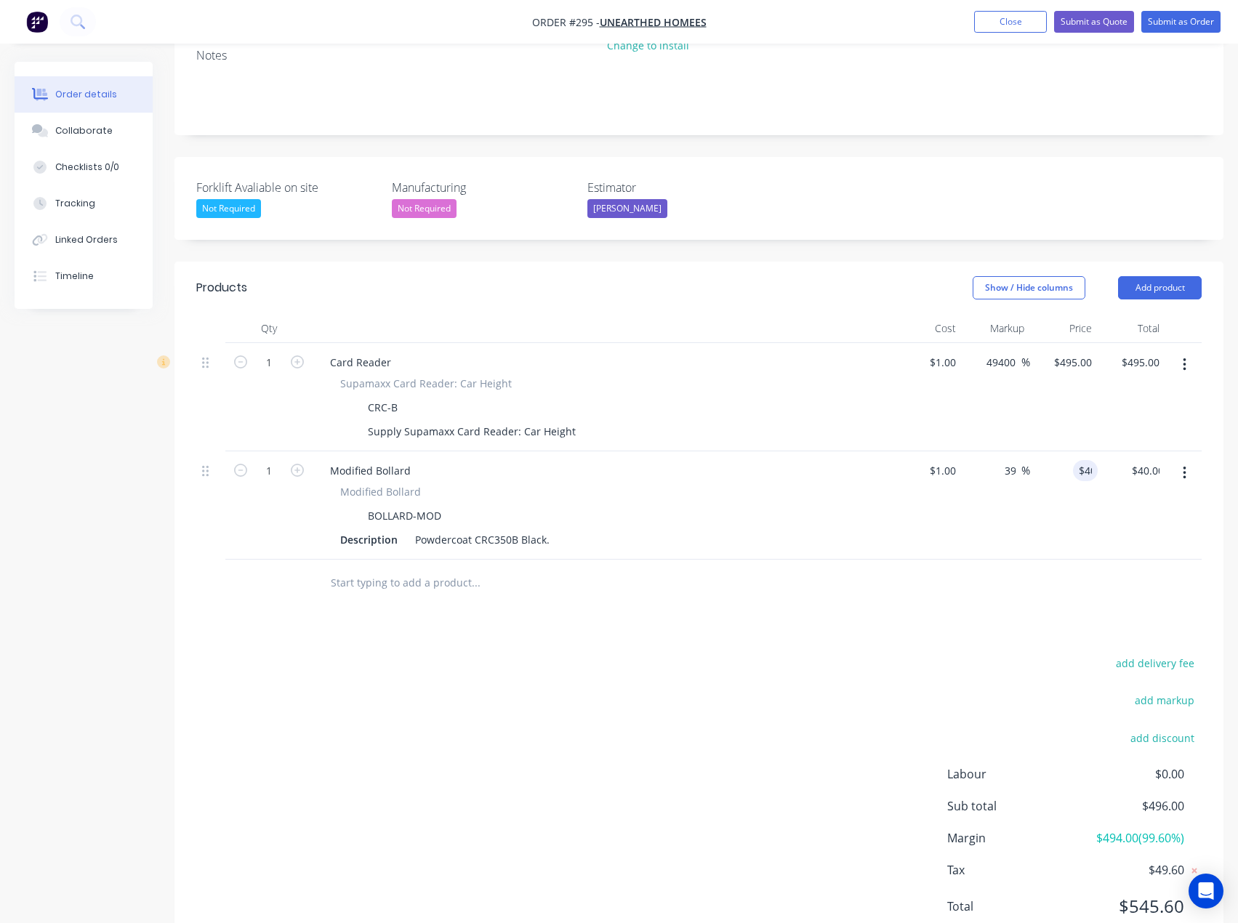
click at [687, 673] on div "add delivery fee add markup add discount Labour $0.00 Sub total $496.00 Margin …" at bounding box center [698, 794] width 1005 height 281
drag, startPoint x: 414, startPoint y: 430, endPoint x: 315, endPoint y: 430, distance: 98.1
click at [315, 451] on div "Modified Bollard Modified Bollard BOLLARD-MOD Description Powdercoat CRC350B Bl…" at bounding box center [604, 505] width 582 height 108
click at [419, 654] on div "add delivery fee add markup add discount Labour $0.00 Sub total $535.00 Margin …" at bounding box center [698, 794] width 1005 height 281
click at [570, 421] on div "Supply Supamaxx Card Reader: Car Height" at bounding box center [472, 431] width 220 height 21
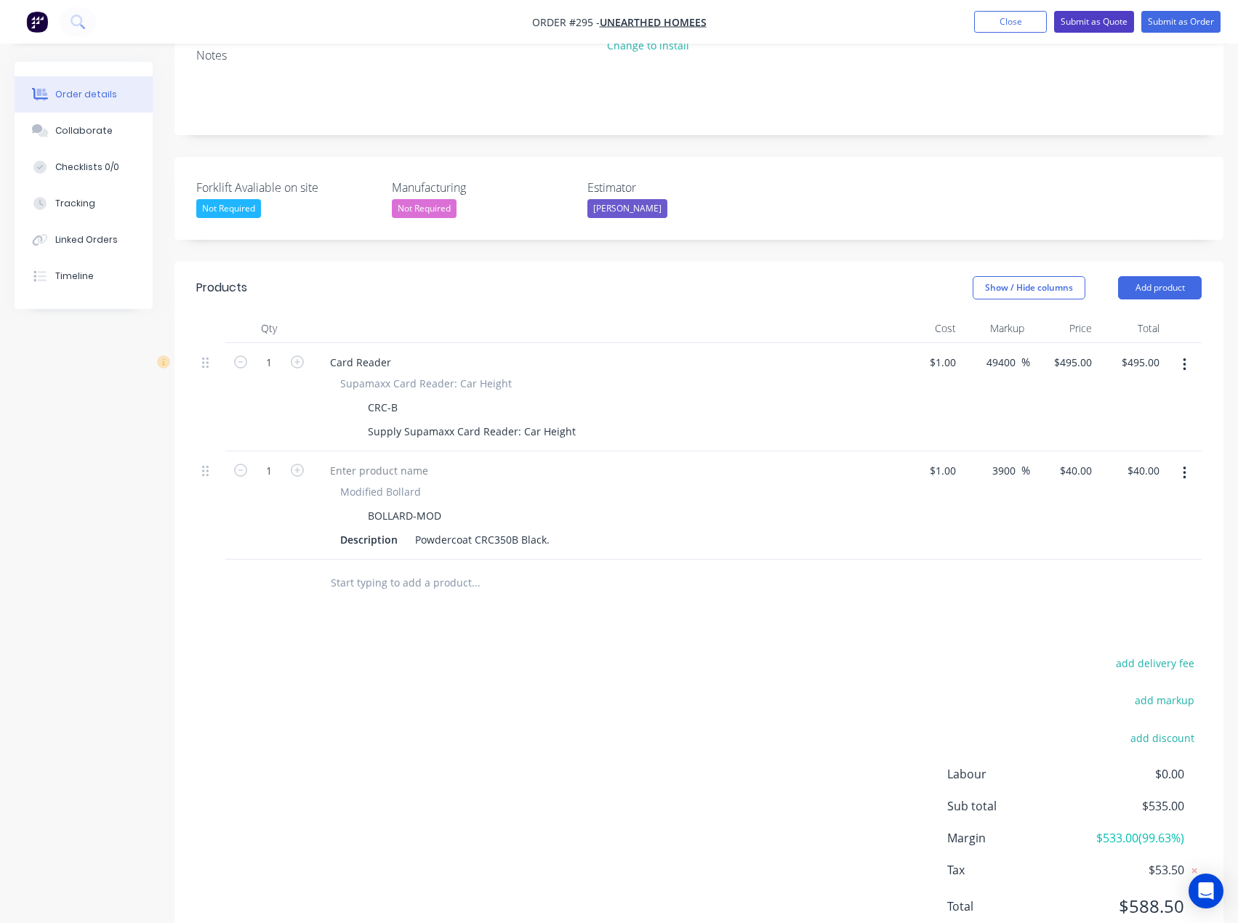
click at [1102, 23] on button "Submit as Quote" at bounding box center [1094, 22] width 80 height 22
